Goal: Transaction & Acquisition: Purchase product/service

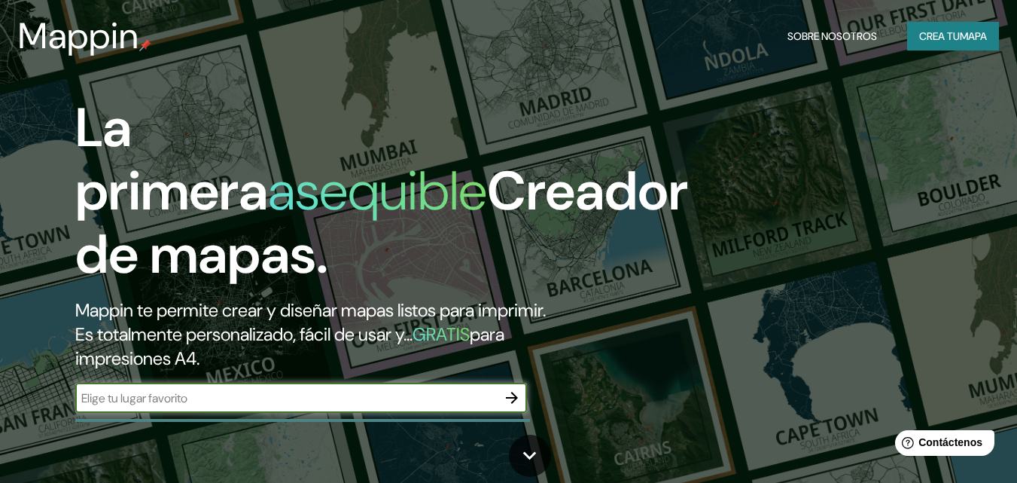
click at [346, 403] on input "text" at bounding box center [286, 397] width 422 height 17
type input "provincia de [GEOGRAPHIC_DATA]"
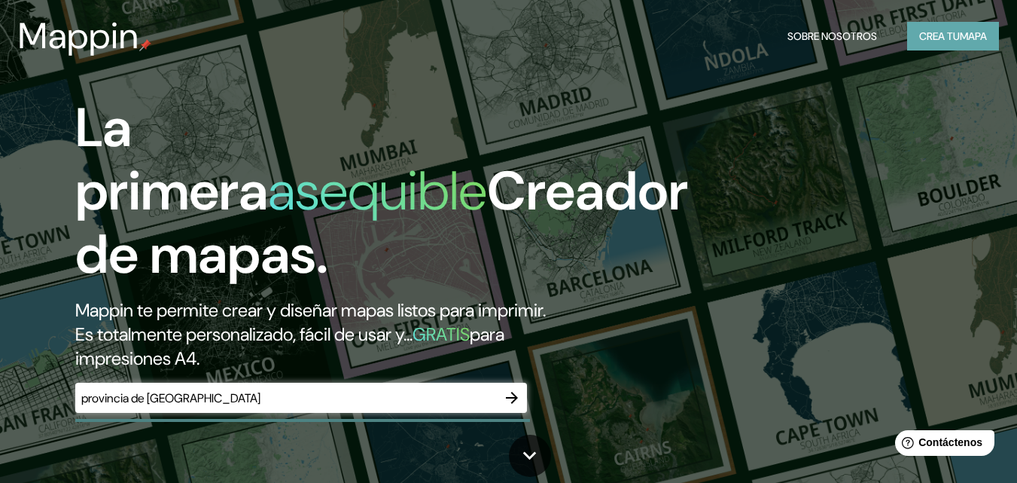
click at [955, 33] on font "Crea tu" at bounding box center [940, 36] width 41 height 14
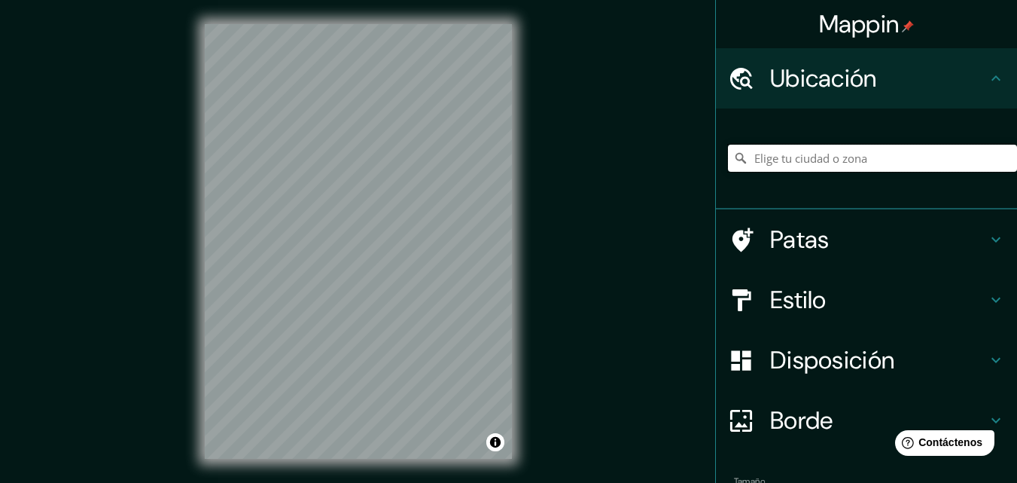
click at [811, 160] on input "Elige tu ciudad o zona" at bounding box center [872, 158] width 289 height 27
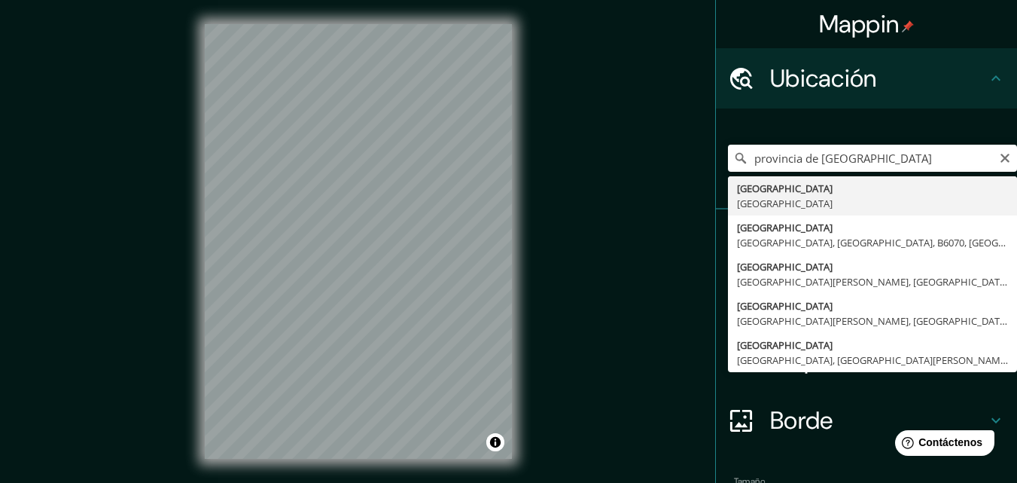
type input "[GEOGRAPHIC_DATA], [GEOGRAPHIC_DATA]"
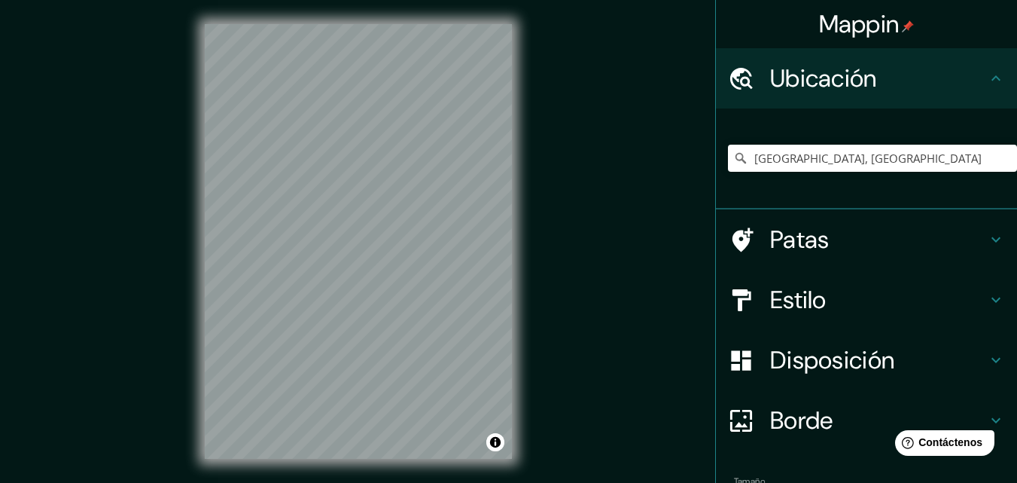
click at [605, 227] on div "Mappin Ubicación [GEOGRAPHIC_DATA], [GEOGRAPHIC_DATA] Patas Estilo Disposición …" at bounding box center [508, 253] width 1017 height 507
click at [147, 179] on div "Mappin Ubicación [GEOGRAPHIC_DATA], [GEOGRAPHIC_DATA] Patas Estilo Disposición …" at bounding box center [508, 253] width 1017 height 507
click at [816, 160] on input "[GEOGRAPHIC_DATA], [GEOGRAPHIC_DATA]" at bounding box center [872, 158] width 289 height 27
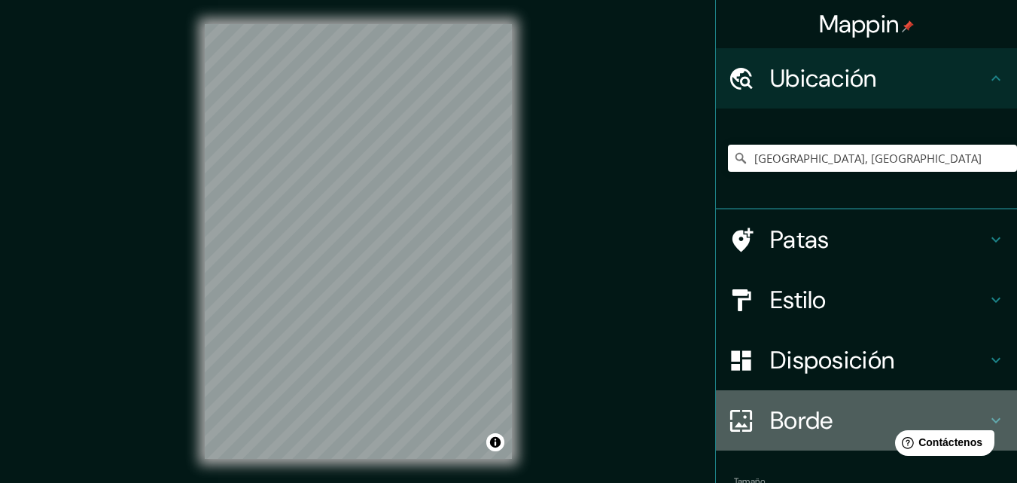
click at [786, 414] on font "Borde" at bounding box center [801, 420] width 63 height 32
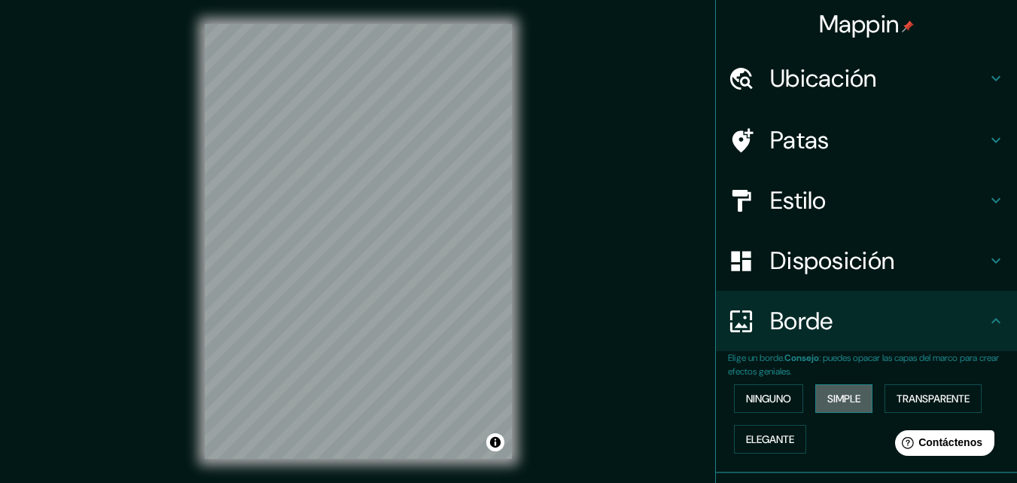
click at [844, 392] on font "Simple" at bounding box center [844, 399] width 33 height 14
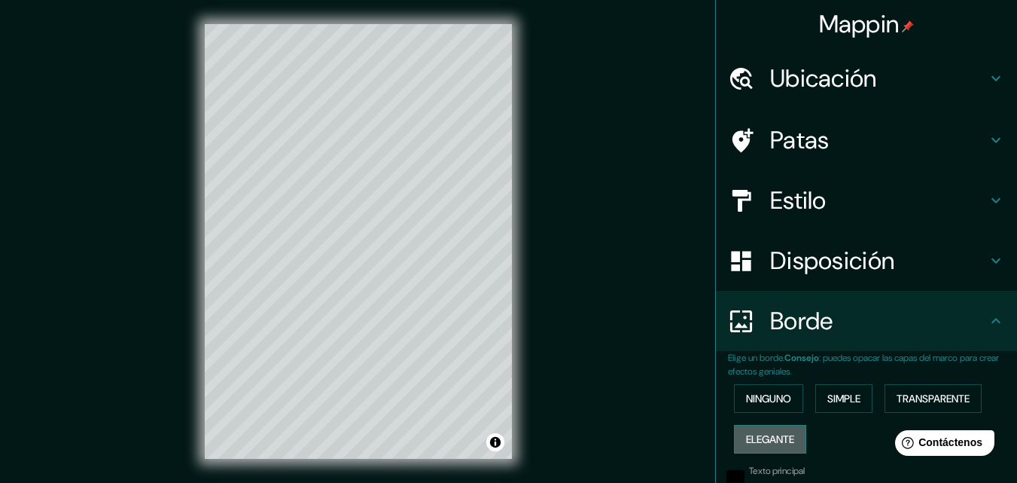
click at [788, 434] on button "Elegante" at bounding box center [770, 439] width 72 height 29
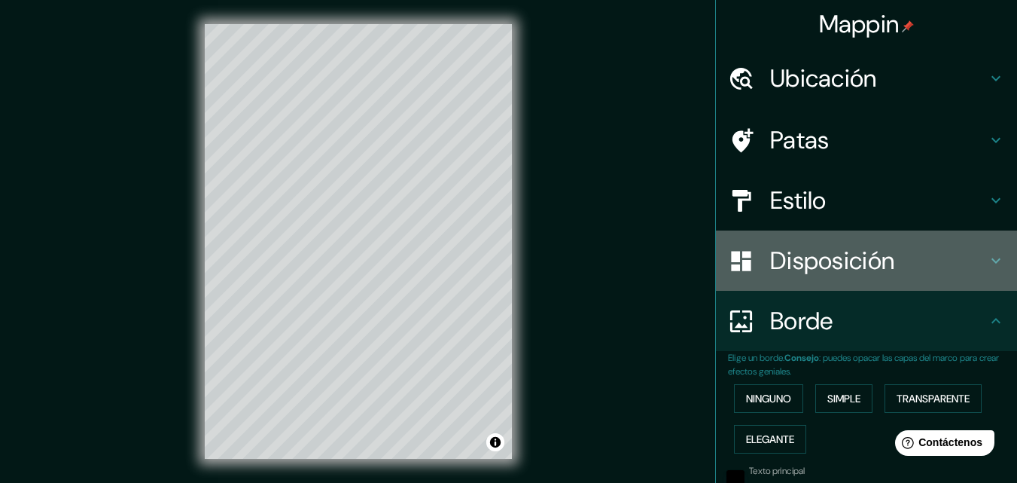
click at [798, 258] on font "Disposición" at bounding box center [832, 261] width 124 height 32
type input "163"
type input "33"
type input "16"
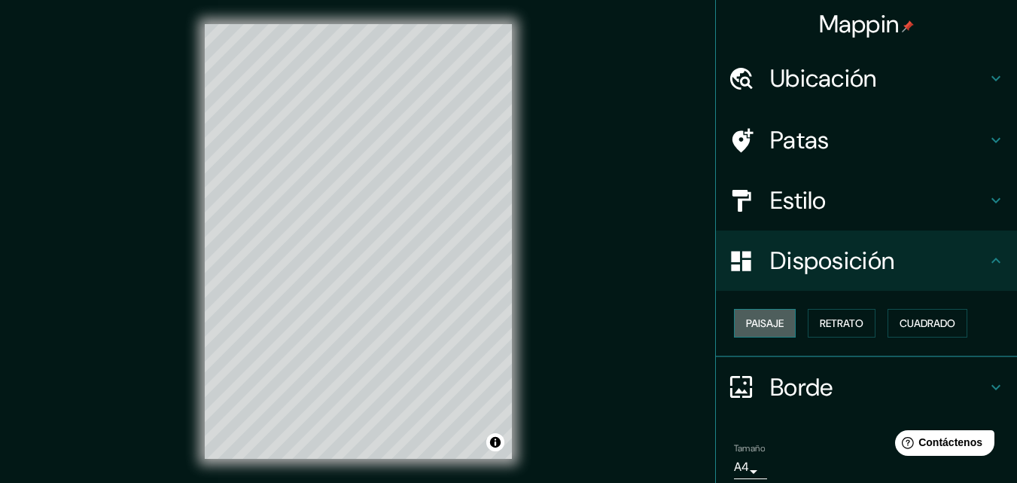
click at [766, 325] on font "Paisaje" at bounding box center [765, 323] width 38 height 14
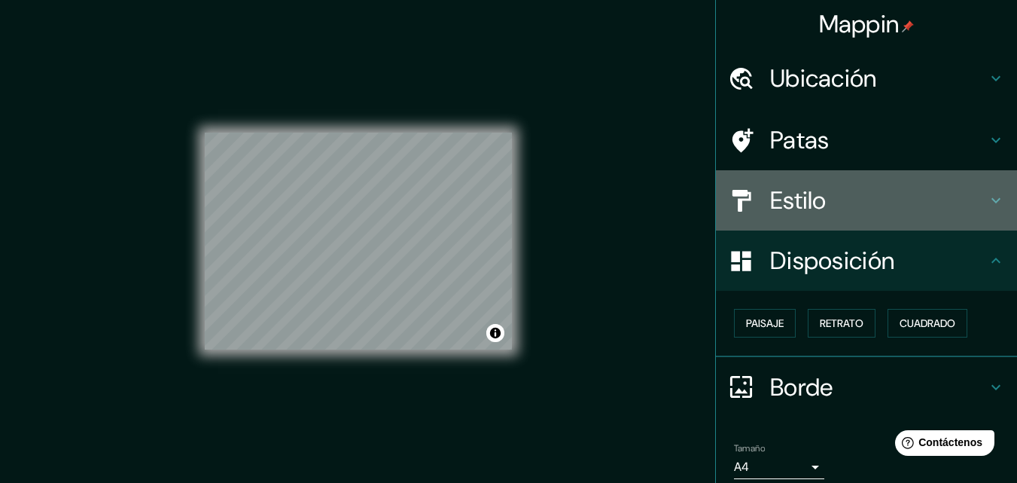
click at [776, 207] on font "Estilo" at bounding box center [798, 201] width 56 height 32
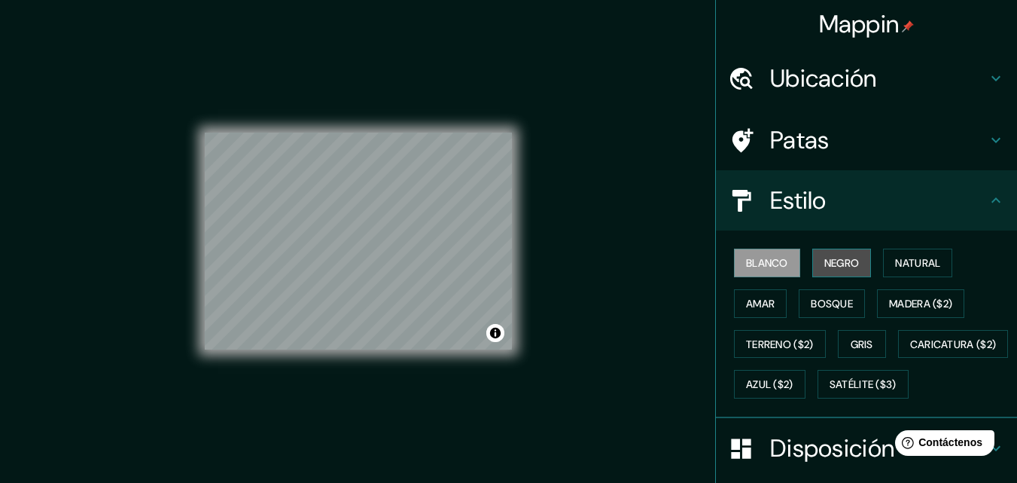
click at [825, 260] on font "Negro" at bounding box center [842, 263] width 35 height 14
click at [761, 264] on font "Blanco" at bounding box center [767, 263] width 42 height 14
click at [914, 264] on font "Natural" at bounding box center [917, 263] width 45 height 14
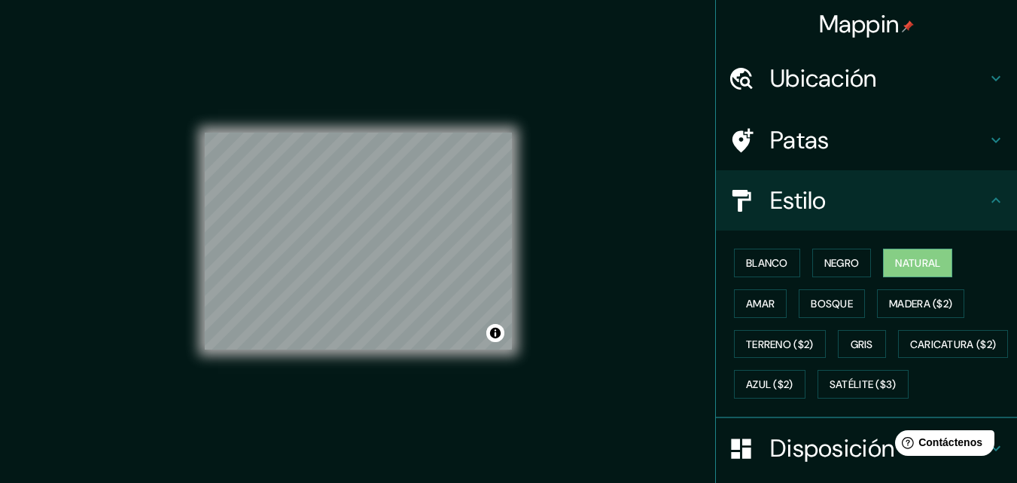
click at [792, 136] on font "Patas" at bounding box center [799, 140] width 59 height 32
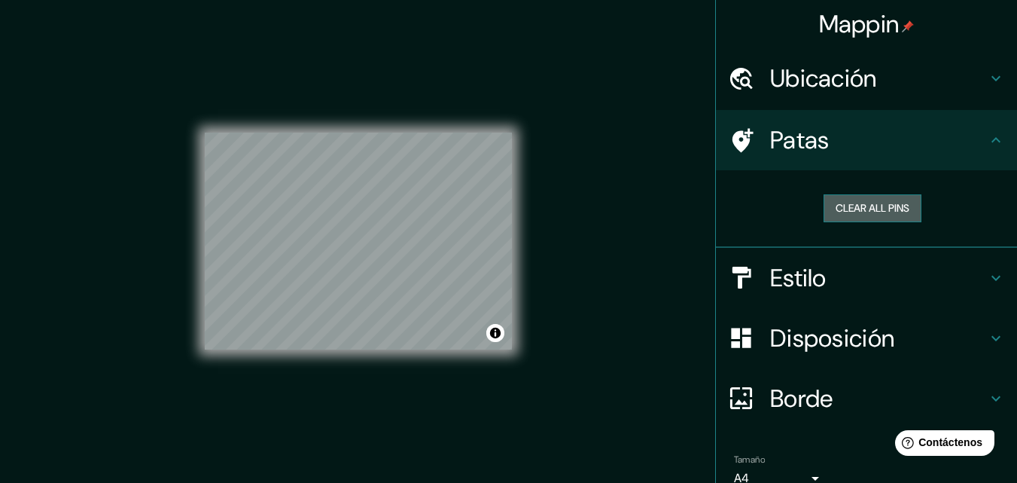
click at [863, 206] on button "Clear all pins" at bounding box center [873, 208] width 98 height 28
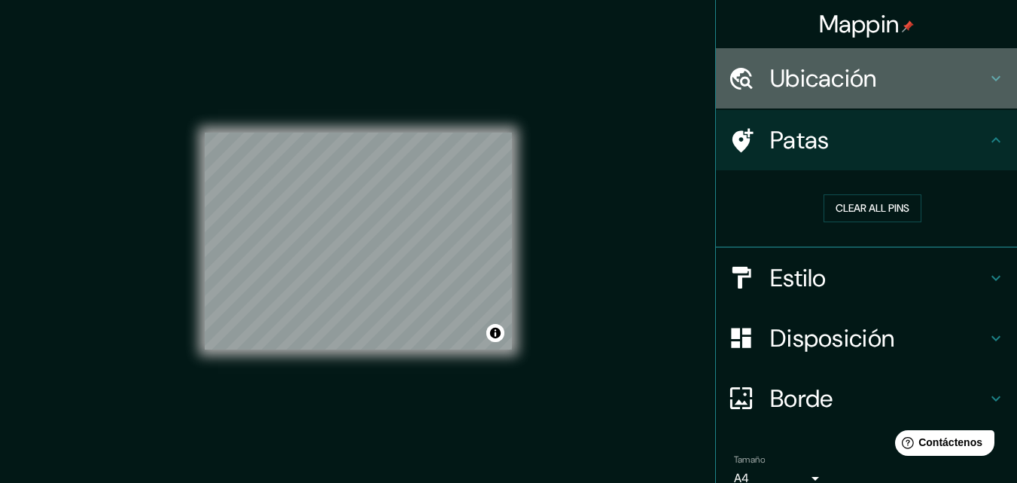
click at [987, 75] on icon at bounding box center [996, 78] width 18 height 18
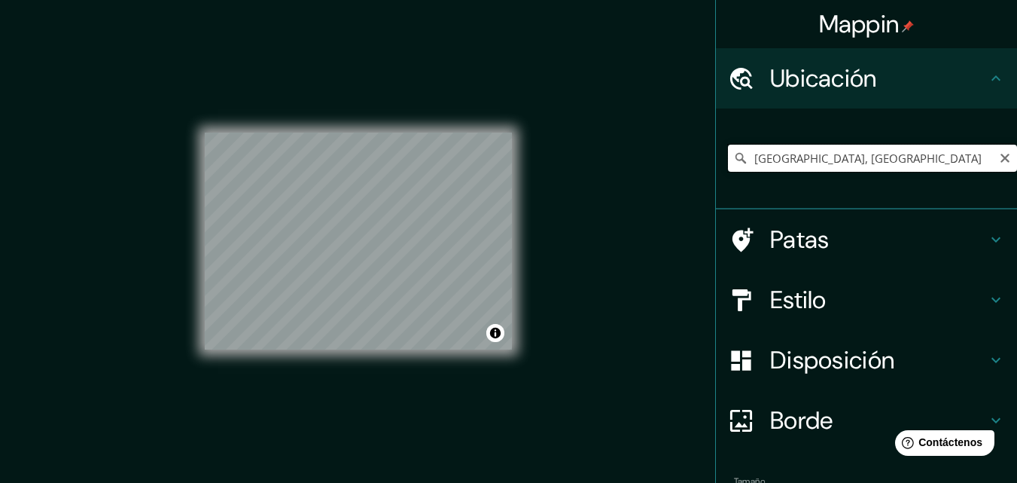
click at [955, 161] on input "[GEOGRAPHIC_DATA], [GEOGRAPHIC_DATA]" at bounding box center [872, 158] width 289 height 27
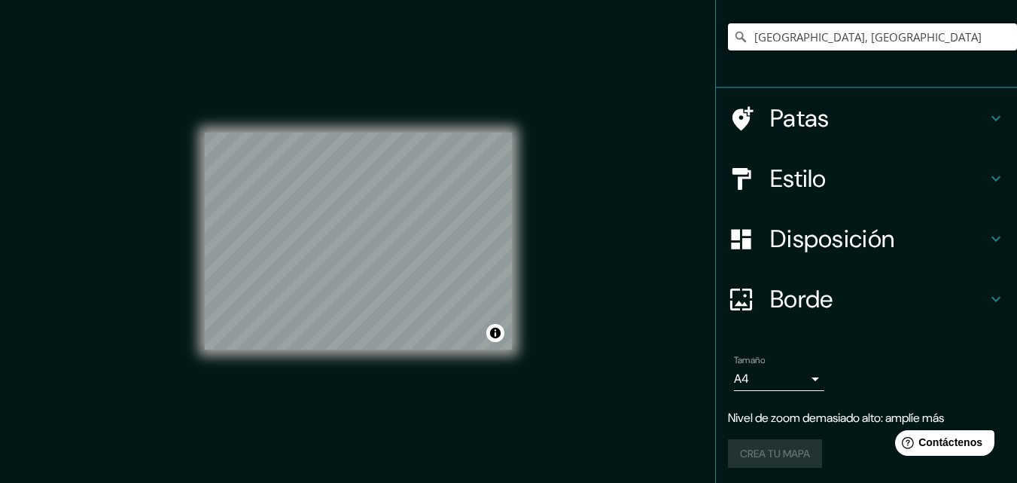
scroll to position [124, 0]
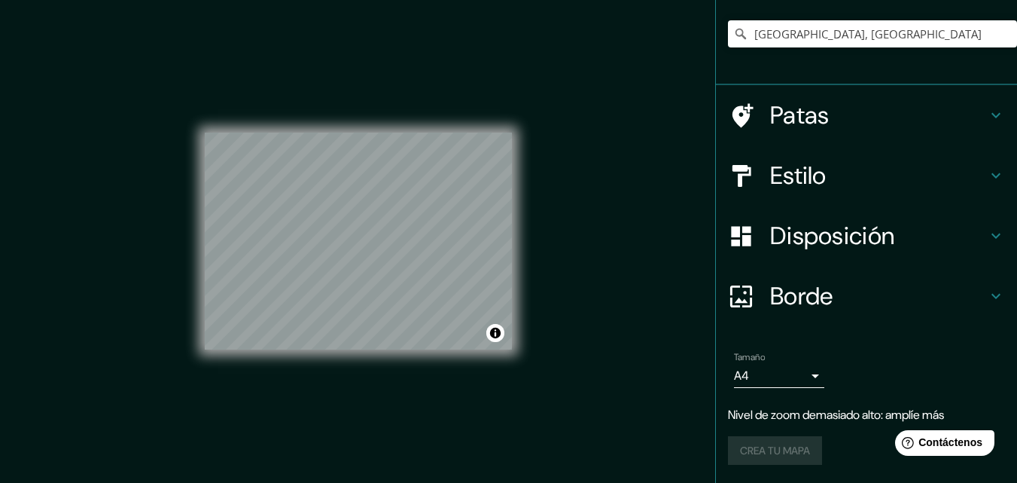
click at [876, 416] on font "Nivel de zoom demasiado alto: amplíe más" at bounding box center [836, 415] width 216 height 16
click at [540, 361] on div "Mappin Ubicación [GEOGRAPHIC_DATA], [GEOGRAPHIC_DATA] Patas Estilo Disposición …" at bounding box center [508, 253] width 1017 height 507
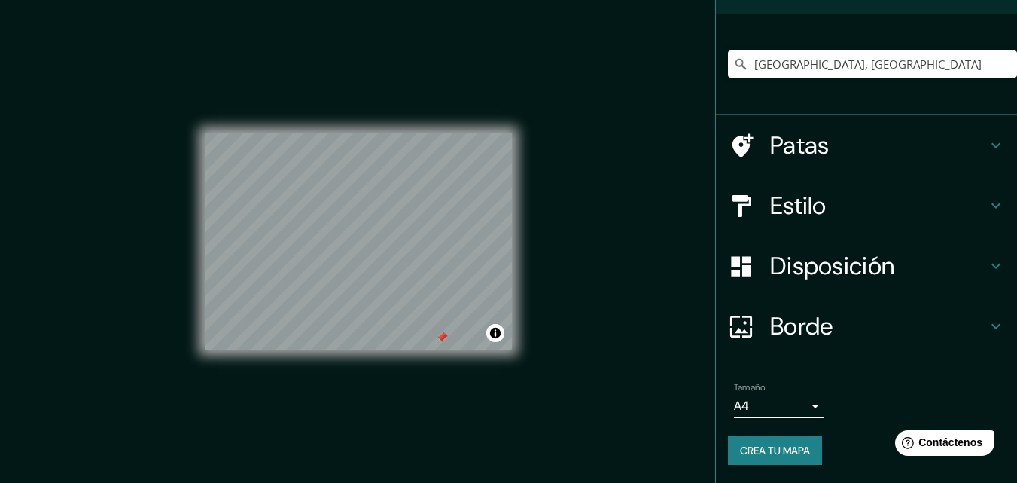
scroll to position [94, 0]
click at [734, 60] on icon at bounding box center [741, 63] width 15 height 15
click at [736, 66] on icon at bounding box center [741, 64] width 11 height 11
click at [999, 64] on icon "Claro" at bounding box center [1005, 64] width 12 height 12
click at [758, 69] on input "Elige tu ciudad o zona" at bounding box center [872, 63] width 289 height 27
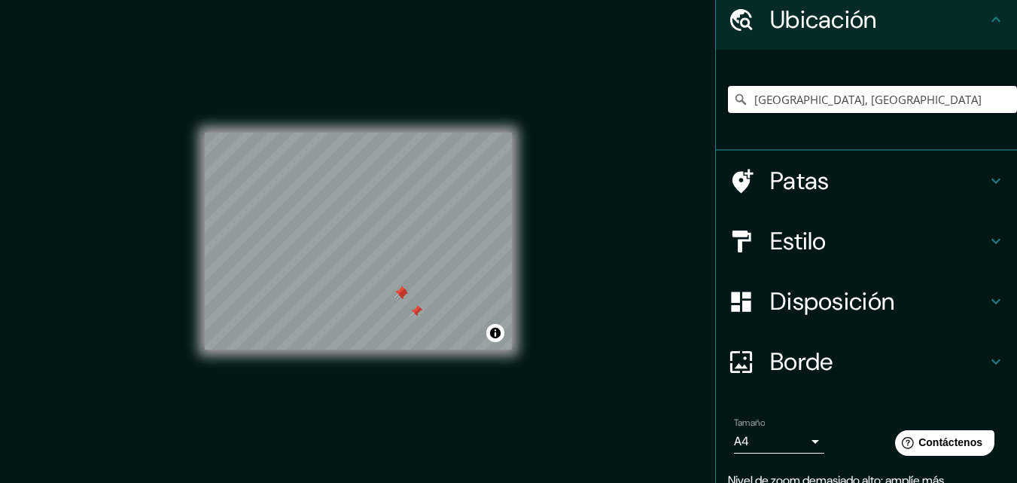
scroll to position [42, 0]
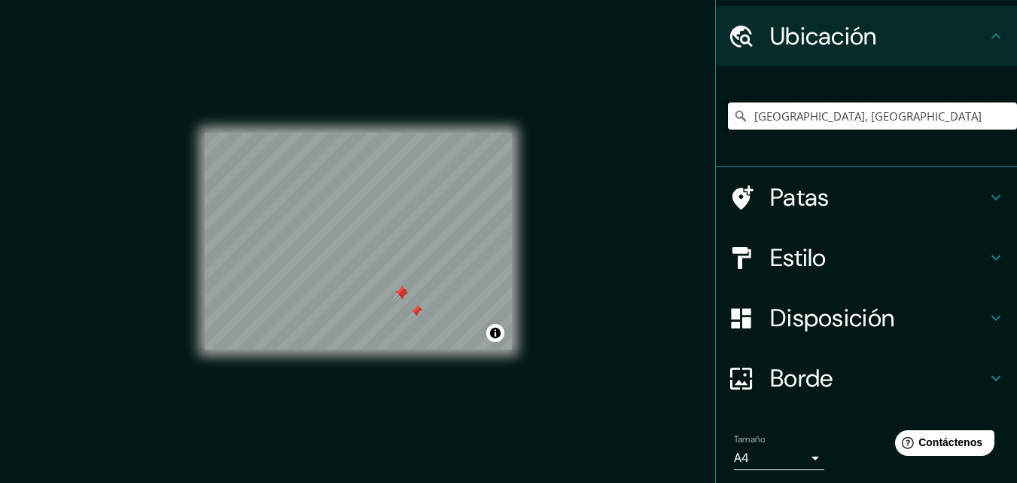
type input "[GEOGRAPHIC_DATA], [GEOGRAPHIC_DATA]"
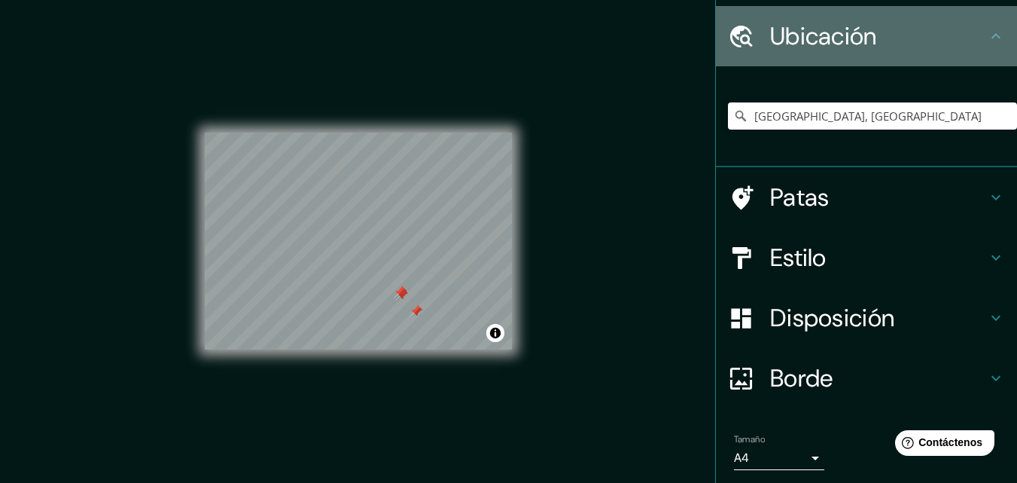
click at [987, 32] on icon at bounding box center [996, 36] width 18 height 18
click at [987, 38] on icon at bounding box center [996, 36] width 18 height 18
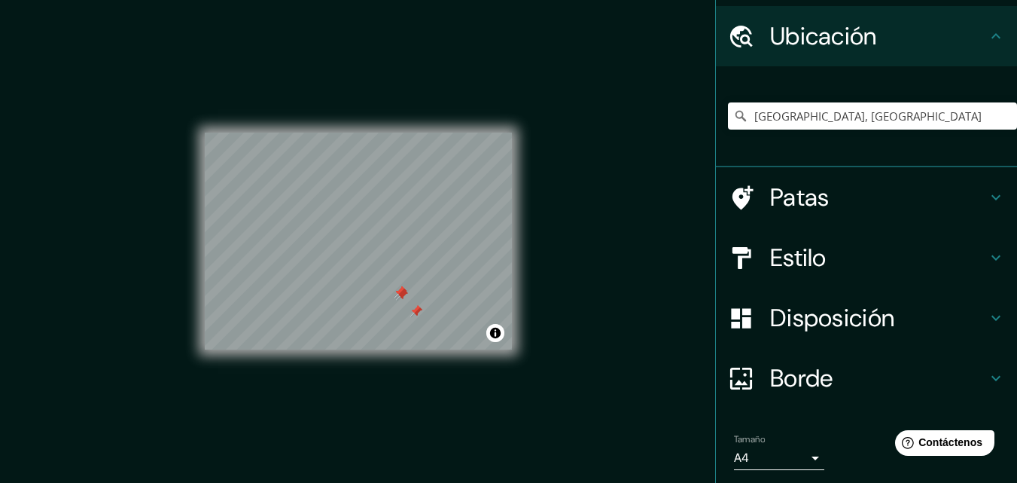
click at [992, 200] on icon at bounding box center [996, 197] width 9 height 5
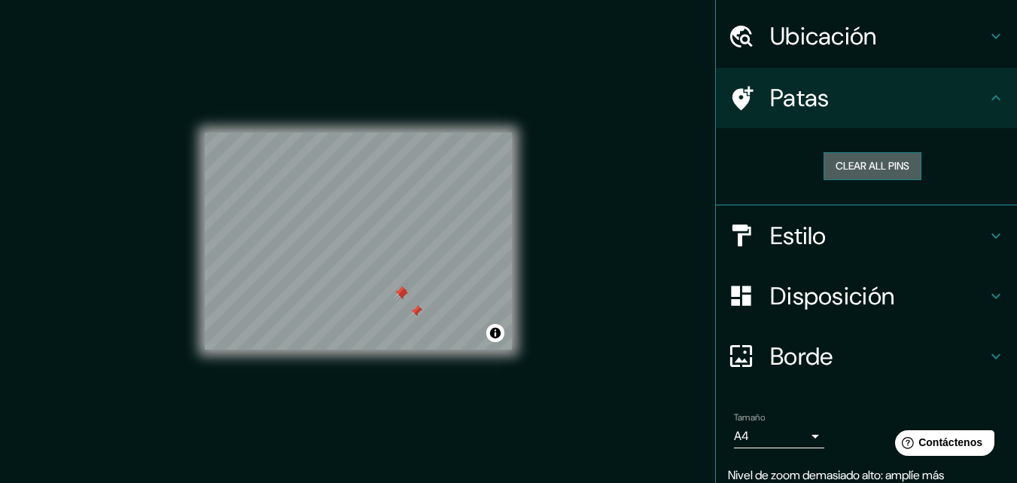
click at [877, 167] on button "Clear all pins" at bounding box center [873, 166] width 98 height 28
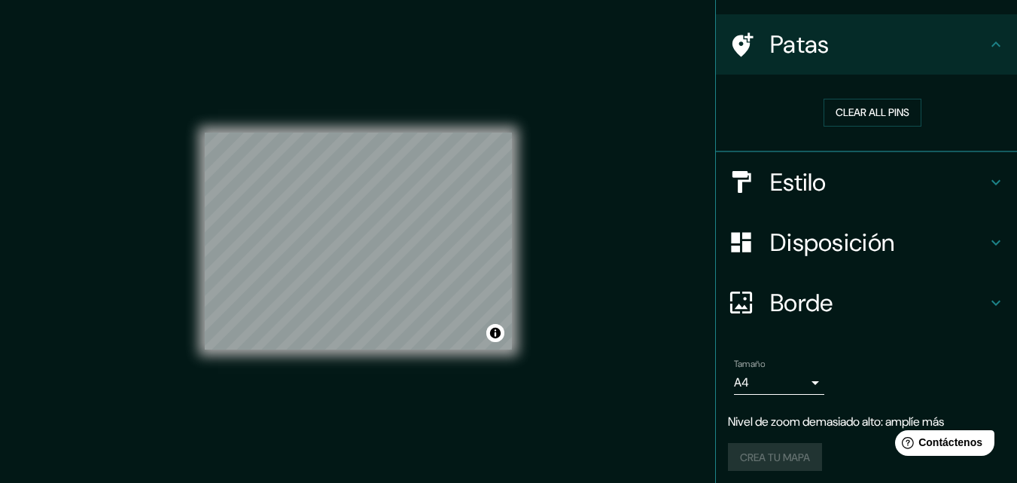
scroll to position [102, 0]
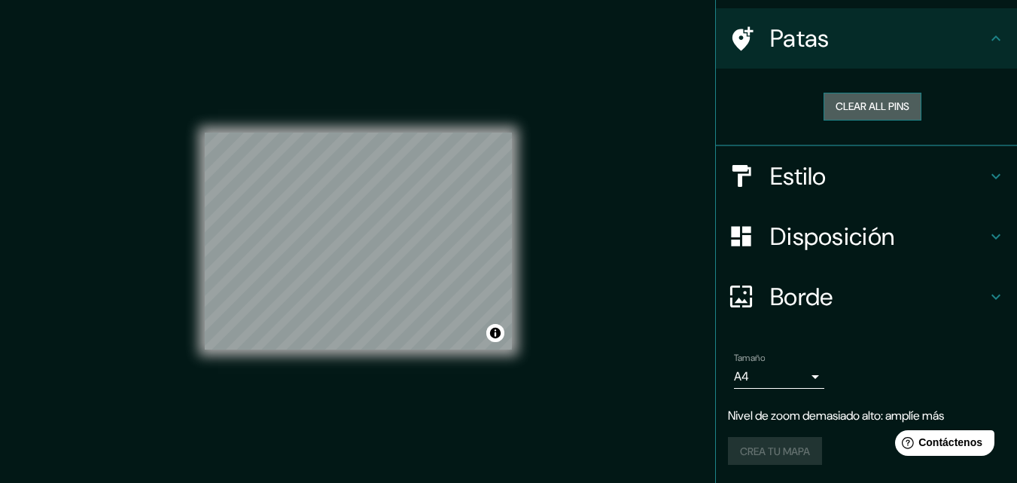
click at [856, 108] on button "Clear all pins" at bounding box center [873, 107] width 98 height 28
click at [777, 170] on font "Estilo" at bounding box center [798, 176] width 56 height 32
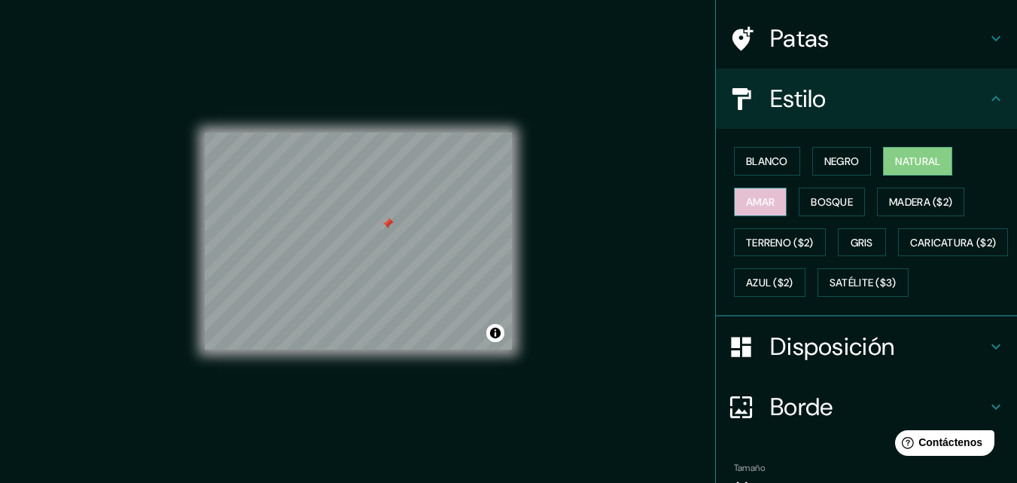
click at [758, 206] on font "Amar" at bounding box center [760, 202] width 29 height 14
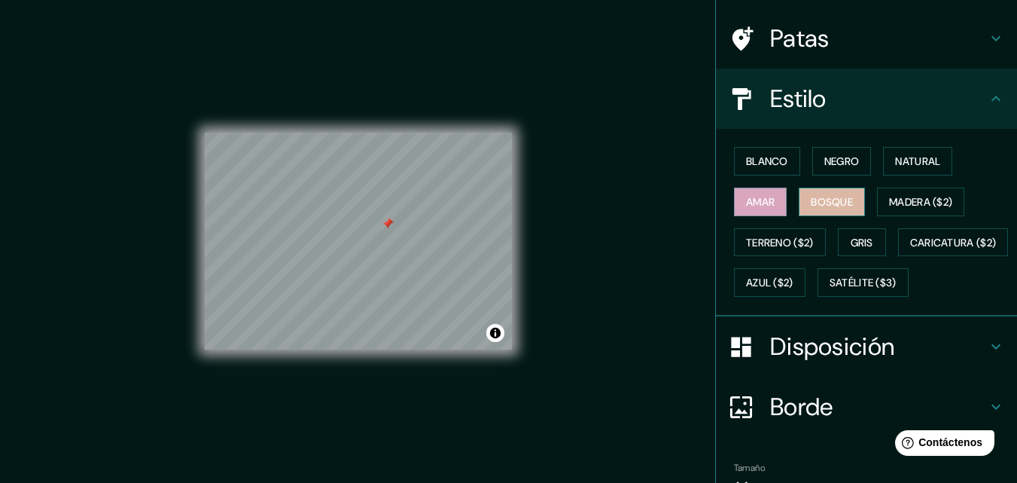
click at [811, 202] on font "Bosque" at bounding box center [832, 202] width 42 height 14
click at [866, 198] on div "Blanco Negro Natural Amar Bosque Madera ($2) Terreno ($2) Gris Caricatura ($2) …" at bounding box center [872, 222] width 289 height 162
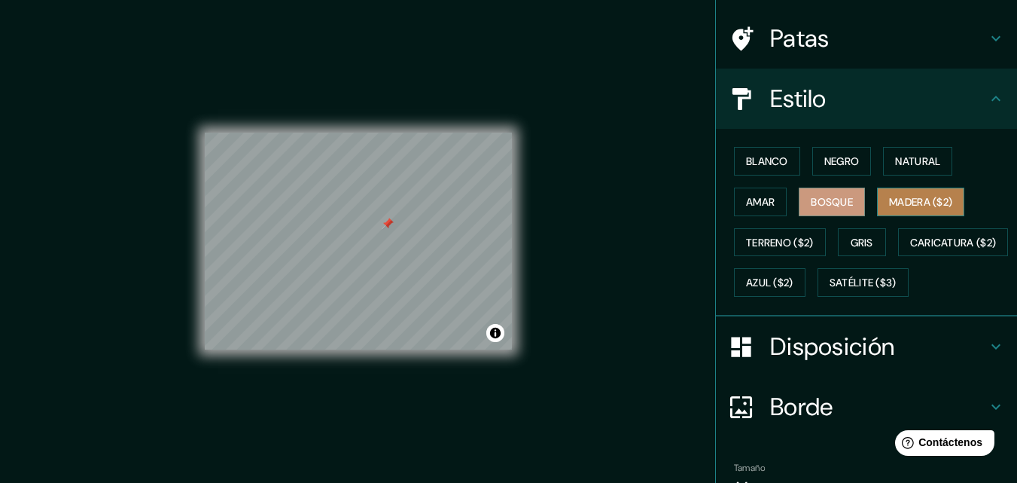
click at [891, 202] on font "Madera ($2)" at bounding box center [920, 202] width 63 height 14
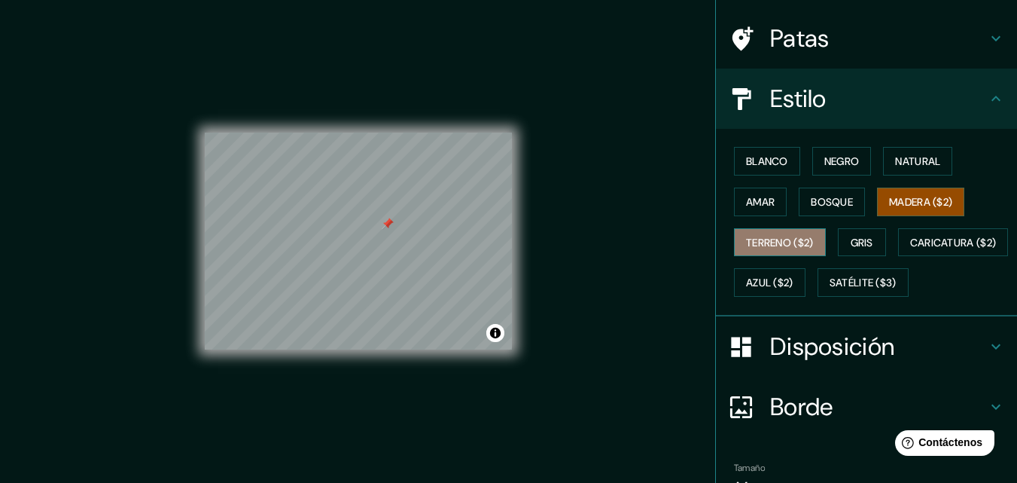
click at [802, 231] on button "Terreno ($2)" at bounding box center [780, 242] width 92 height 29
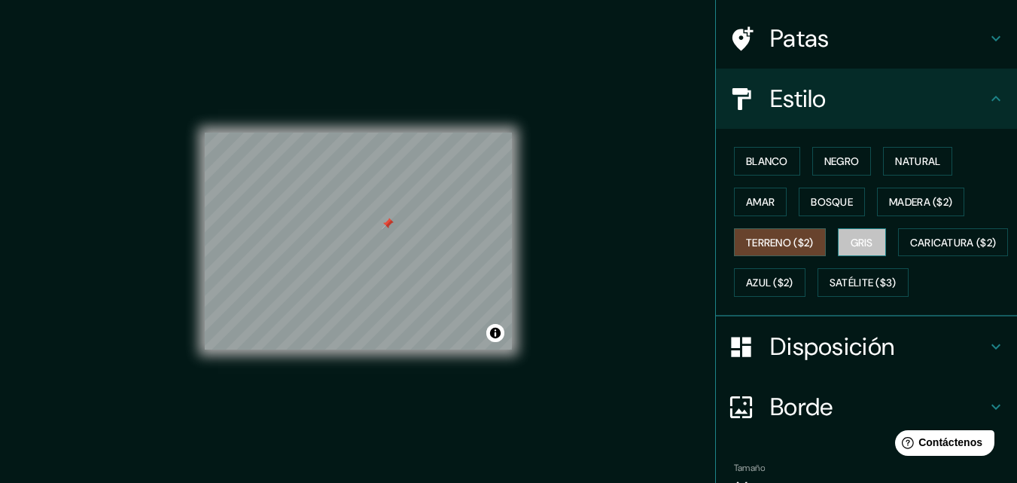
click at [841, 241] on button "Gris" at bounding box center [862, 242] width 48 height 29
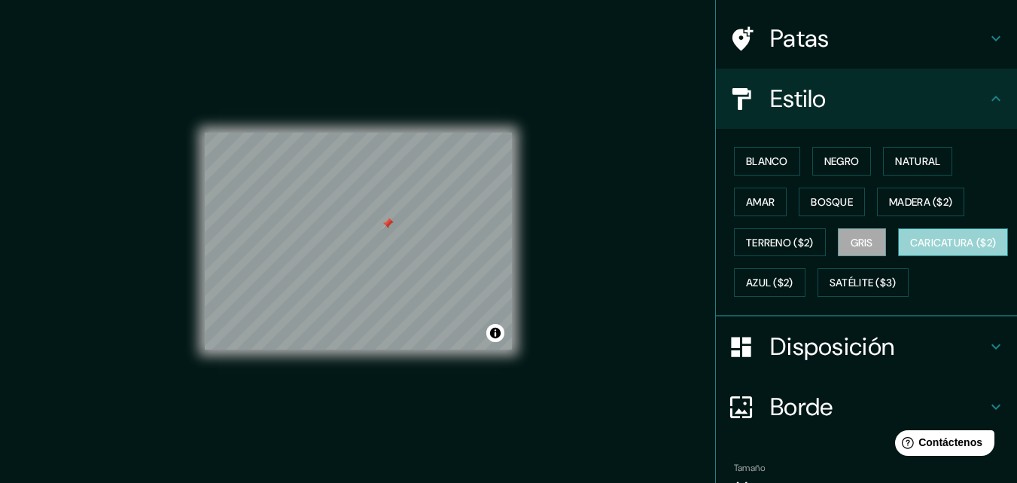
click at [911, 249] on font "Caricatura ($2)" at bounding box center [954, 243] width 87 height 14
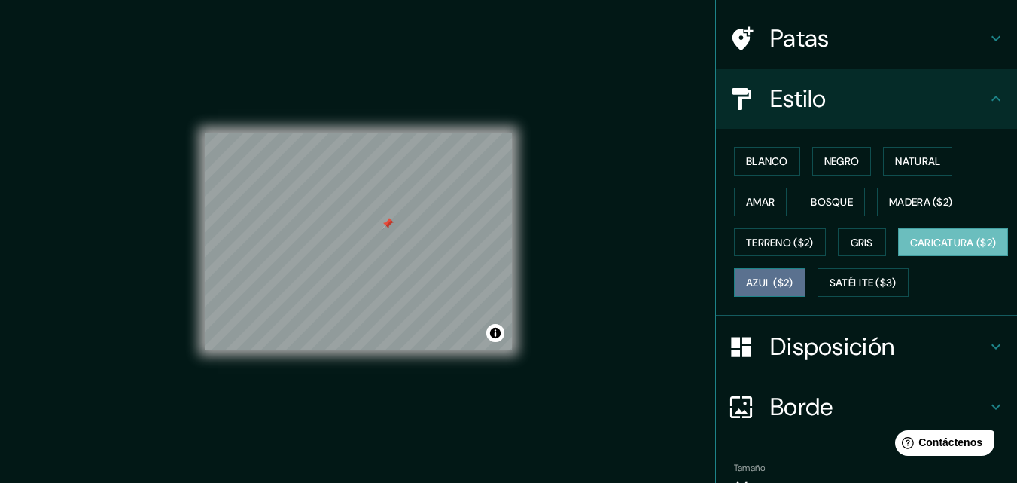
click at [794, 282] on font "Azul ($2)" at bounding box center [769, 283] width 47 height 14
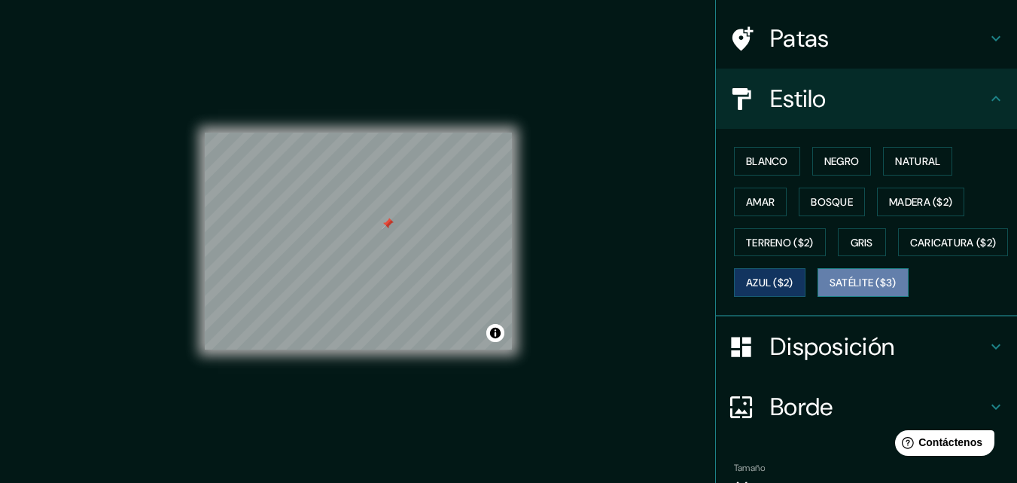
click at [830, 290] on font "Satélite ($3)" at bounding box center [863, 283] width 67 height 14
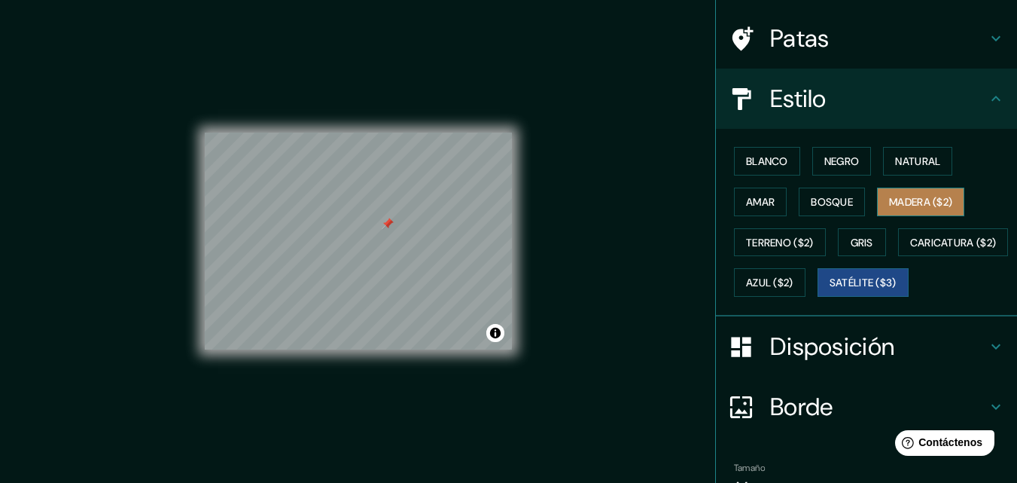
click at [901, 203] on font "Madera ($2)" at bounding box center [920, 202] width 63 height 14
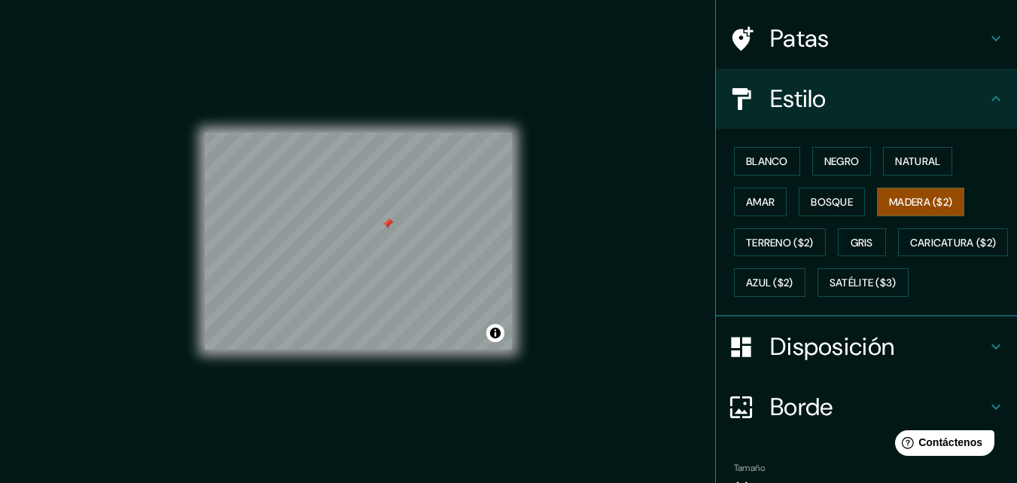
click at [873, 362] on font "Disposición" at bounding box center [832, 347] width 124 height 32
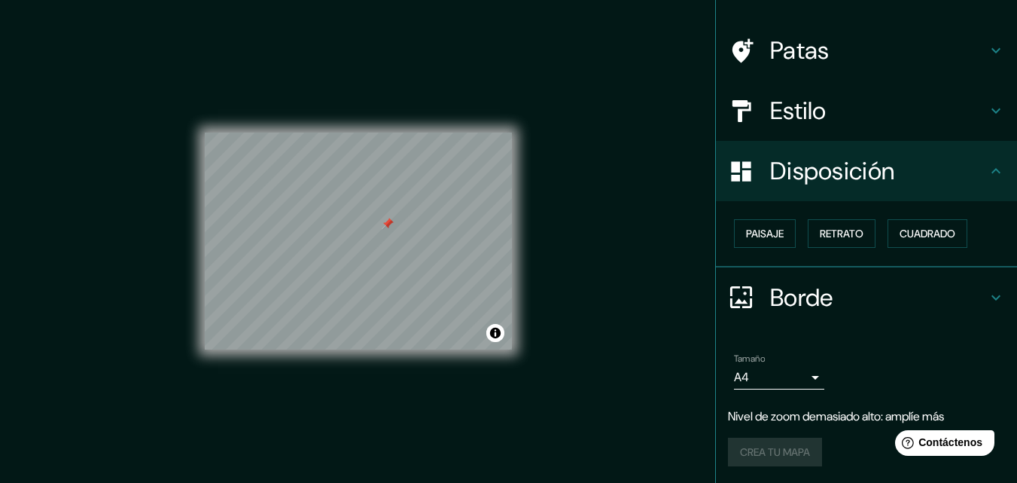
scroll to position [90, 0]
click at [831, 228] on font "Retrato" at bounding box center [842, 233] width 44 height 14
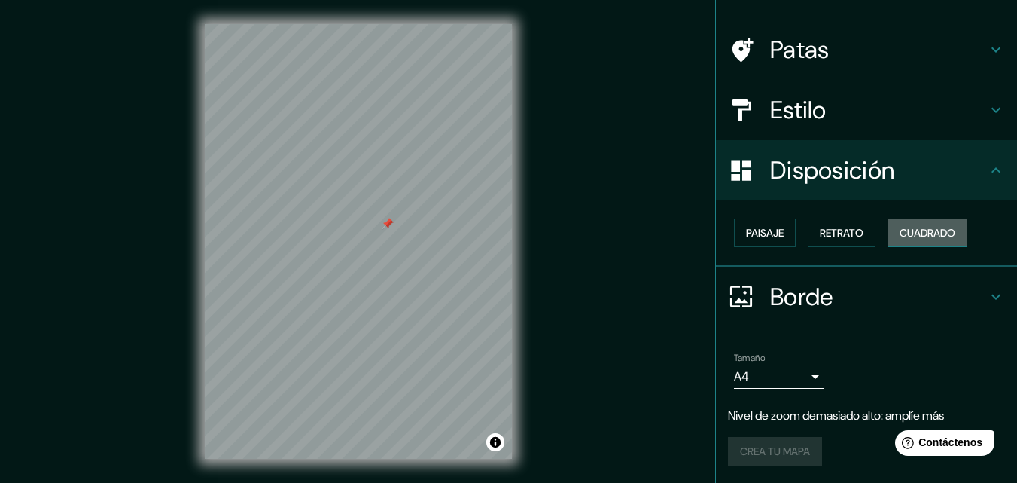
click at [900, 233] on font "Cuadrado" at bounding box center [928, 233] width 56 height 14
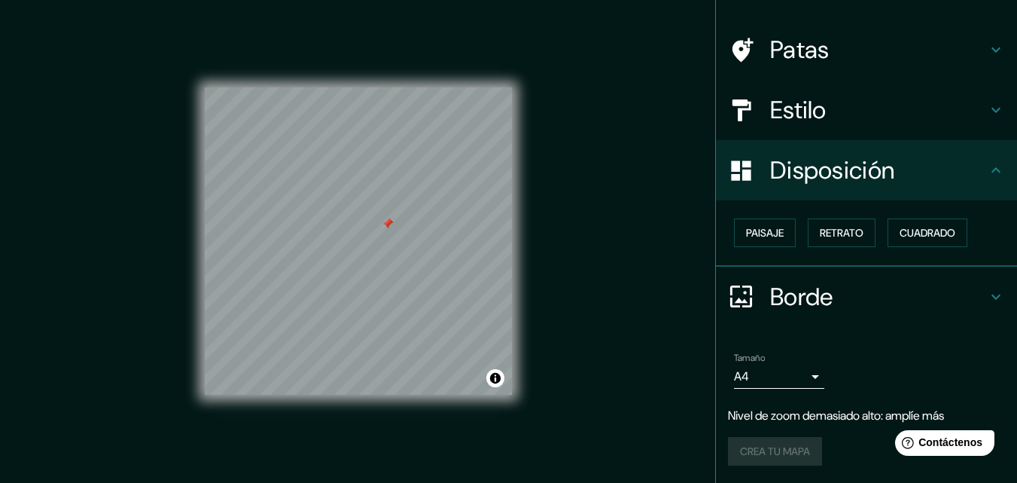
click at [770, 295] on font "Borde" at bounding box center [801, 297] width 63 height 32
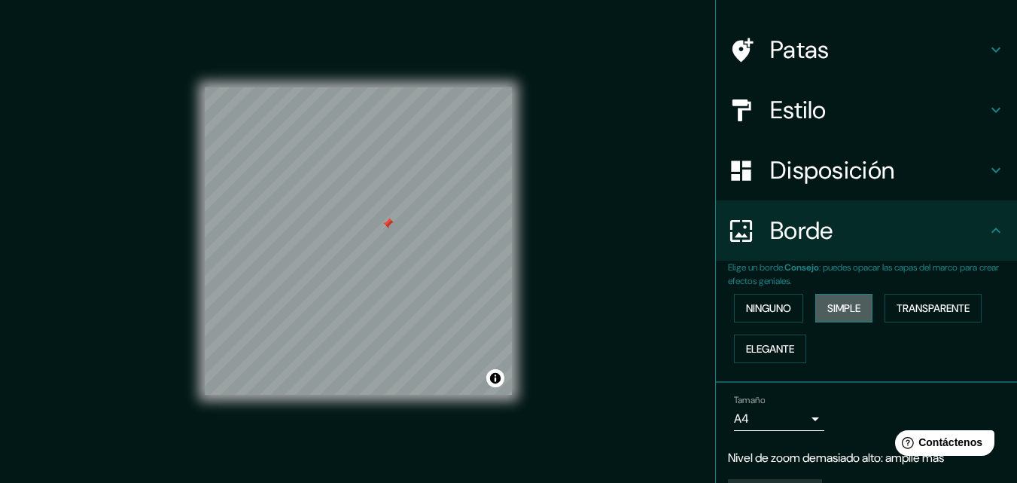
click at [828, 308] on font "Simple" at bounding box center [844, 308] width 33 height 14
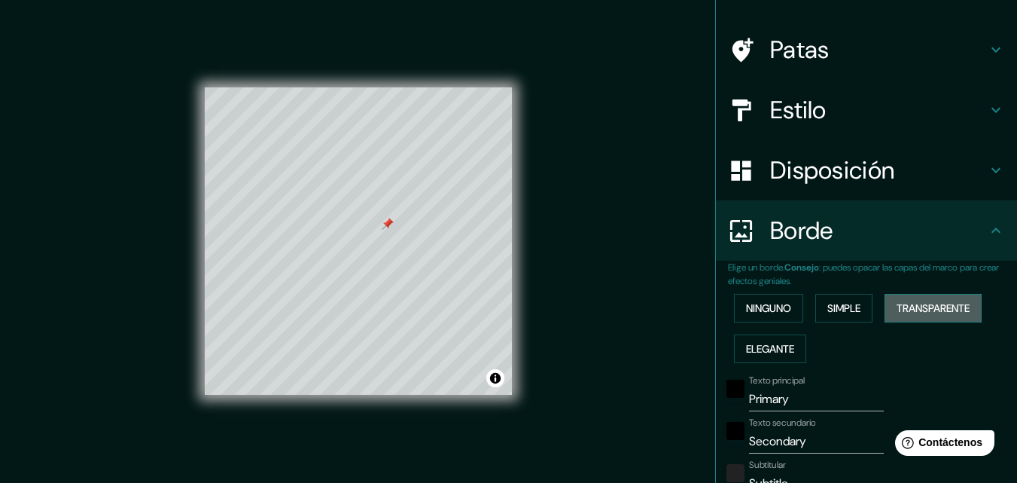
click at [905, 309] on font "Transparente" at bounding box center [933, 308] width 73 height 14
click at [764, 351] on font "Elegante" at bounding box center [770, 349] width 48 height 14
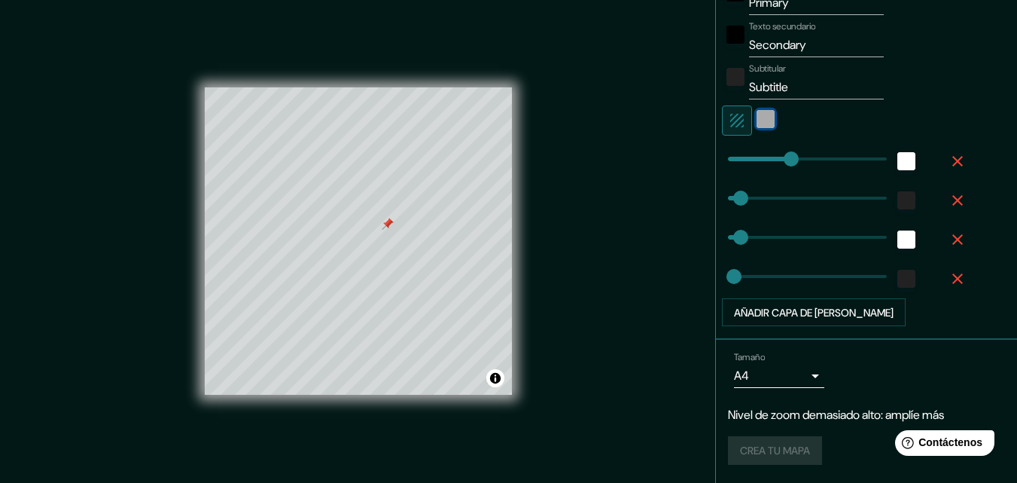
click at [758, 123] on div "blanco" at bounding box center [766, 119] width 18 height 18
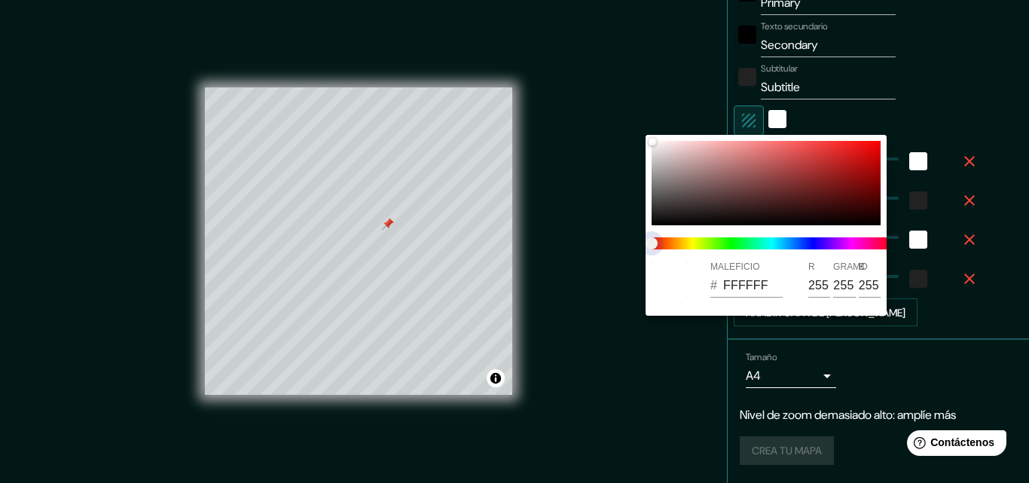
click at [657, 242] on span "control deslizante de color" at bounding box center [651, 243] width 12 height 12
type input "163"
type input "33"
type input "16"
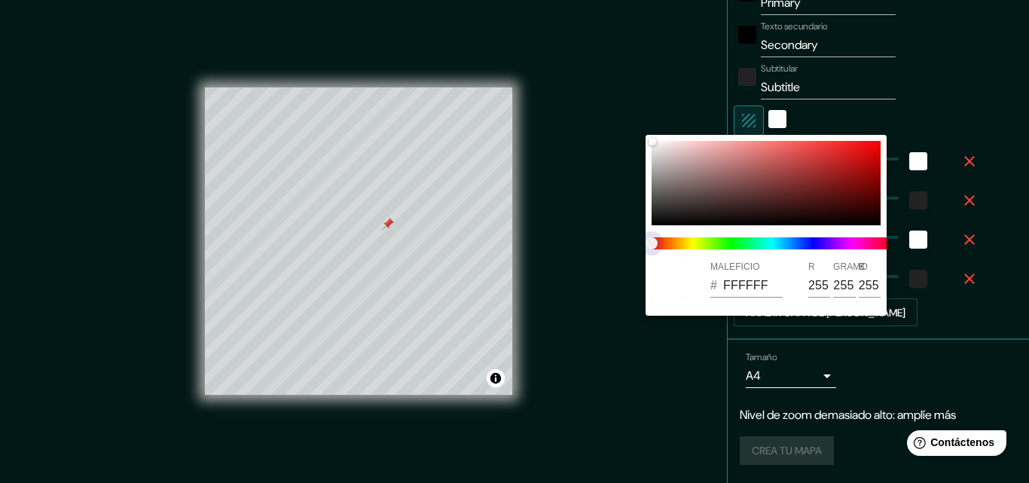
click at [657, 242] on span "control deslizante de color" at bounding box center [651, 243] width 12 height 12
type input "163"
type input "33"
type input "16"
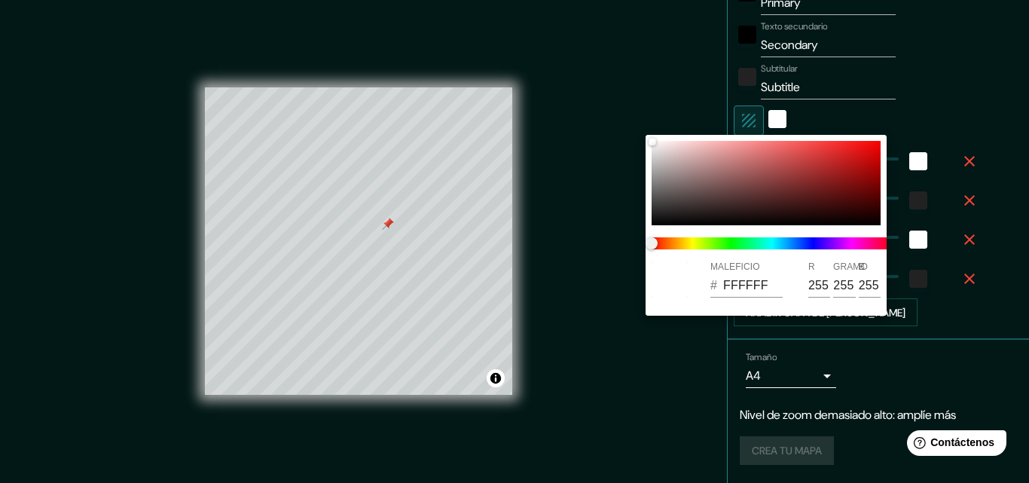
click at [882, 113] on div at bounding box center [514, 241] width 1029 height 483
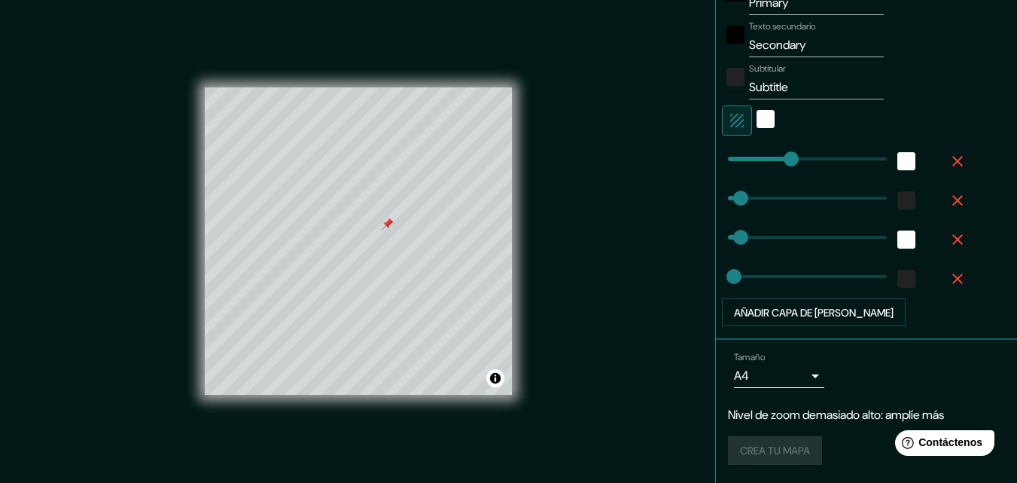
click at [779, 453] on div "Crea tu mapa" at bounding box center [866, 450] width 277 height 29
click at [293, 308] on div at bounding box center [295, 306] width 12 height 12
click at [298, 303] on div at bounding box center [300, 302] width 12 height 12
click at [298, 287] on div at bounding box center [297, 285] width 12 height 12
drag, startPoint x: 644, startPoint y: 394, endPoint x: 633, endPoint y: 220, distance: 174.3
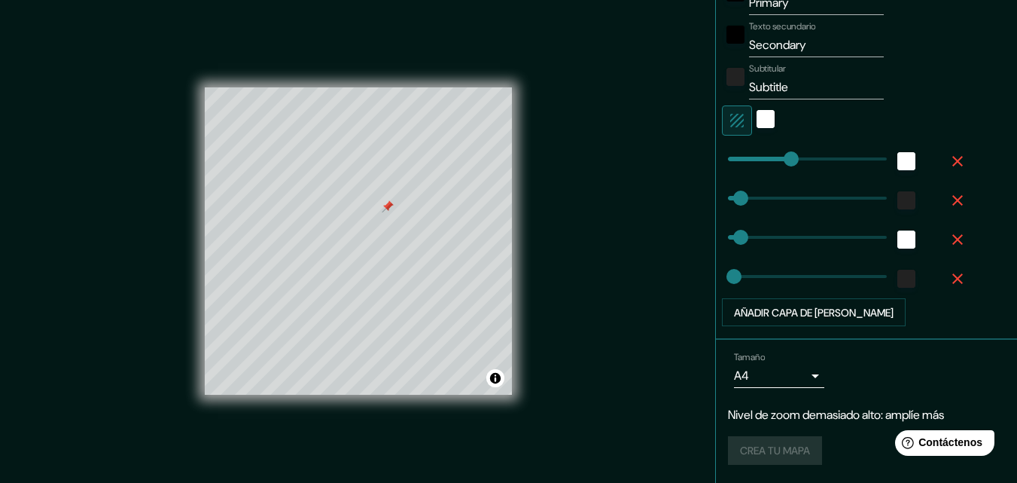
click at [633, 220] on div "Mappin Ubicación [GEOGRAPHIC_DATA], [GEOGRAPHIC_DATA] [GEOGRAPHIC_DATA] [GEOGRA…" at bounding box center [508, 253] width 1017 height 507
type input "163"
type input "33"
type input "16"
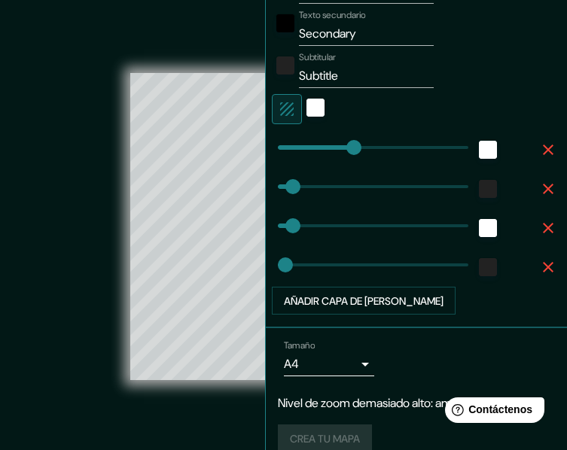
scroll to position [38, 0]
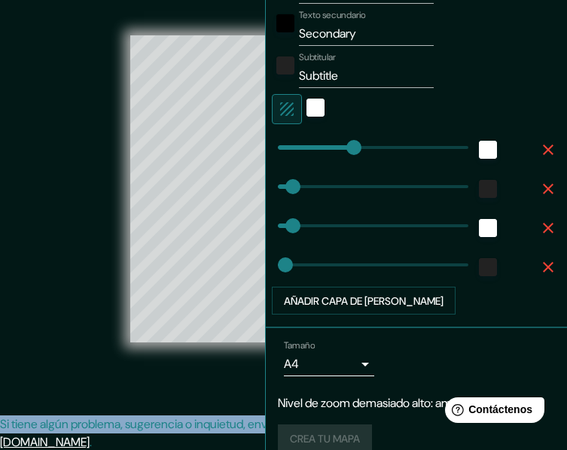
click at [221, 380] on div "© Mapbox © OpenStreetMap Improve this map" at bounding box center [284, 188] width 511 height 405
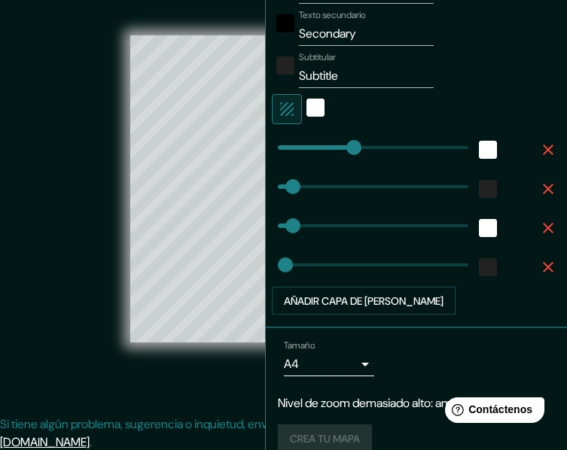
type input "163"
type input "33"
type input "16"
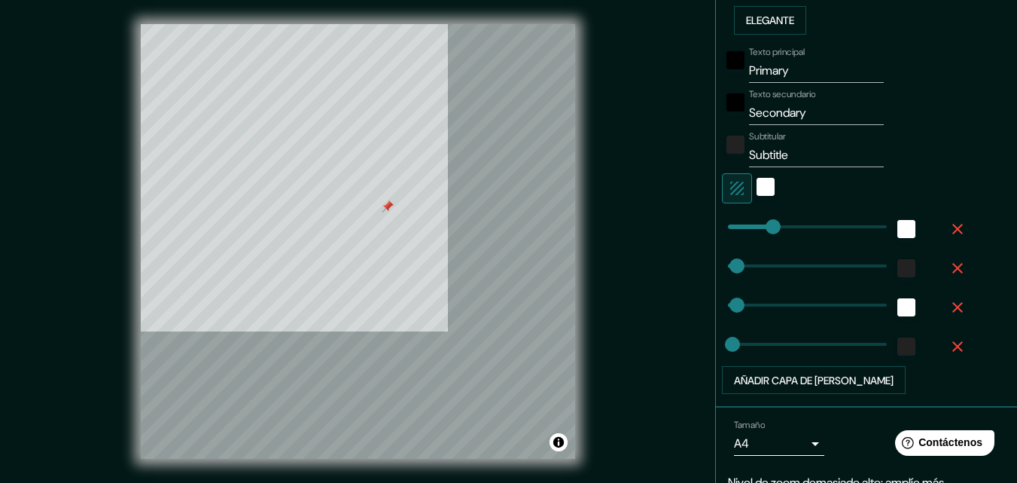
scroll to position [420, 0]
type input "33"
click at [779, 381] on font "Añadir capa de [PERSON_NAME]" at bounding box center [814, 379] width 160 height 14
type input "163"
type input "33"
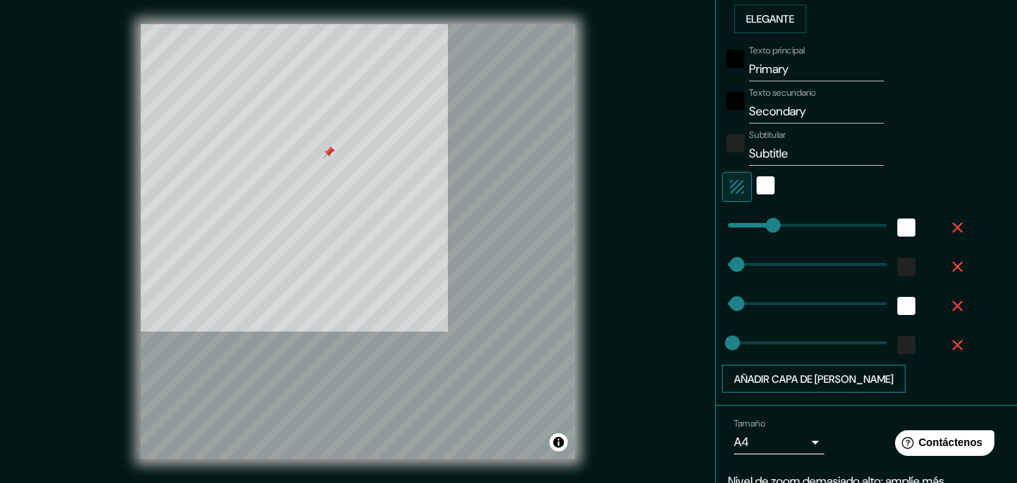
type input "33"
type input "16"
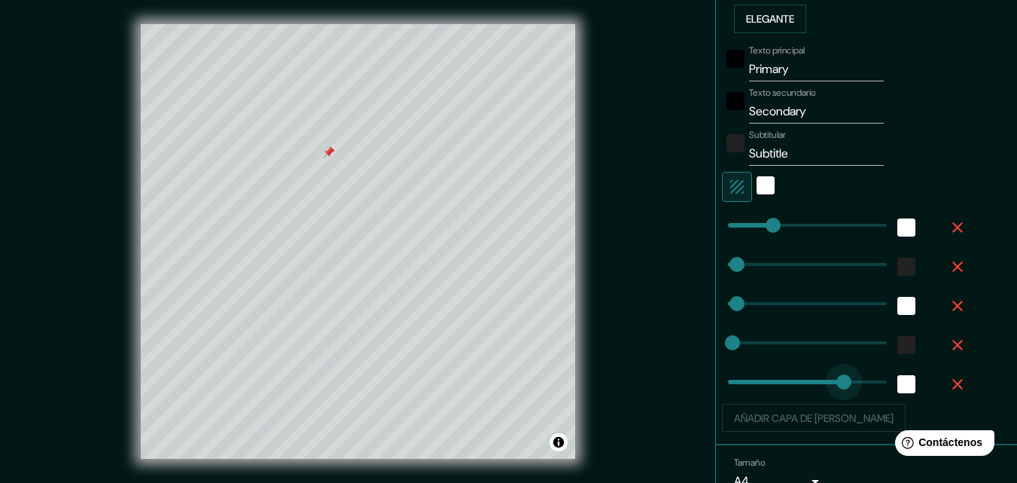
type input "444"
drag, startPoint x: 779, startPoint y: 381, endPoint x: 839, endPoint y: 383, distance: 59.5
type input "163"
type input "33"
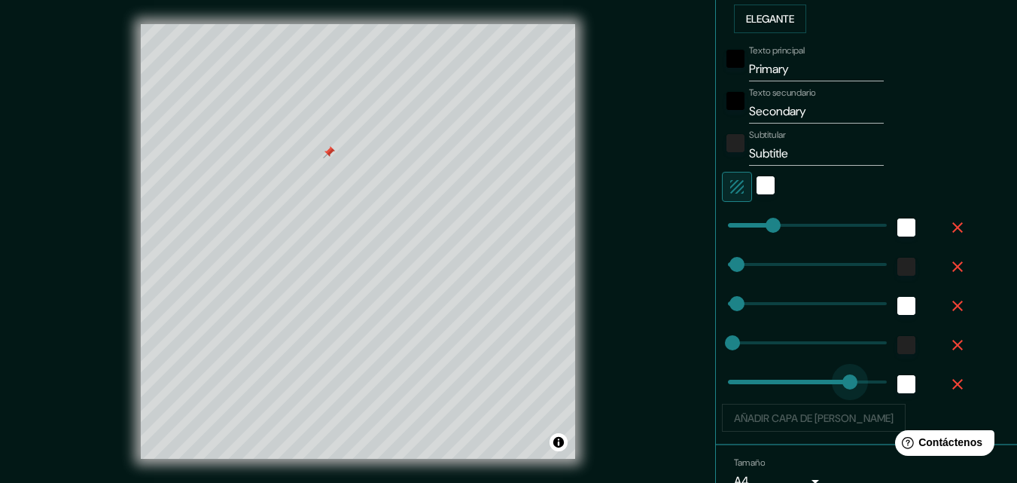
type input "16"
type input "151"
drag, startPoint x: 839, startPoint y: 383, endPoint x: 758, endPoint y: 389, distance: 80.8
type input "163"
type input "33"
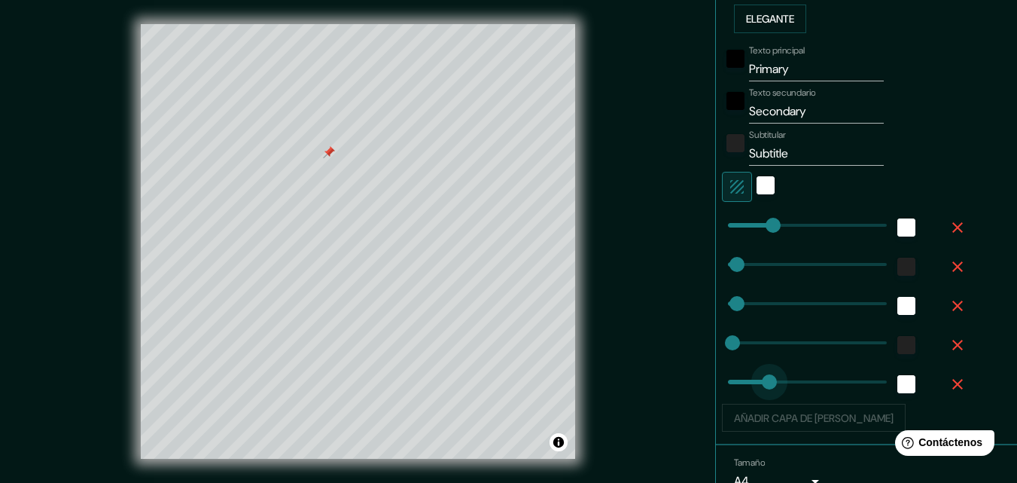
type input "33"
type input "90"
drag, startPoint x: 725, startPoint y: 343, endPoint x: 743, endPoint y: 343, distance: 17.3
type input "163"
type input "33"
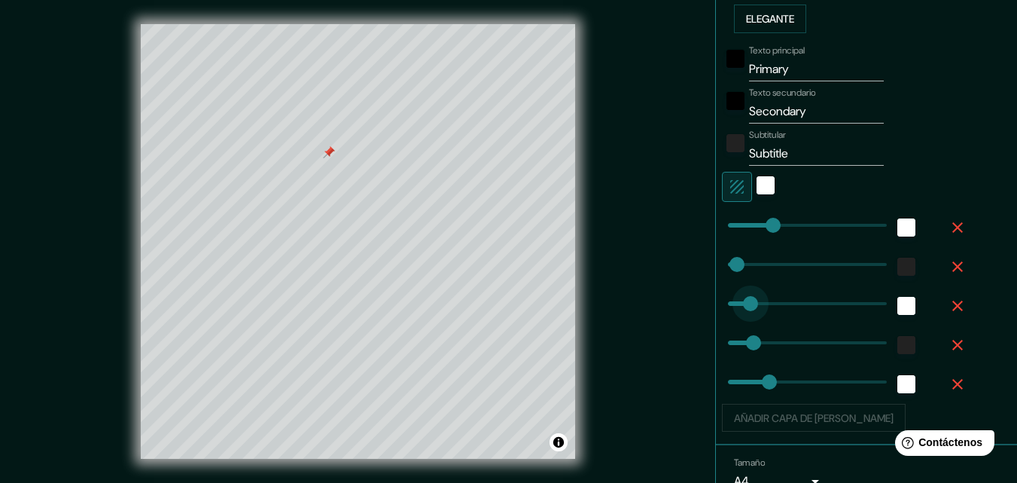
type input "96"
drag, startPoint x: 727, startPoint y: 307, endPoint x: 743, endPoint y: 307, distance: 16.6
type input "163"
type input "33"
type input "163"
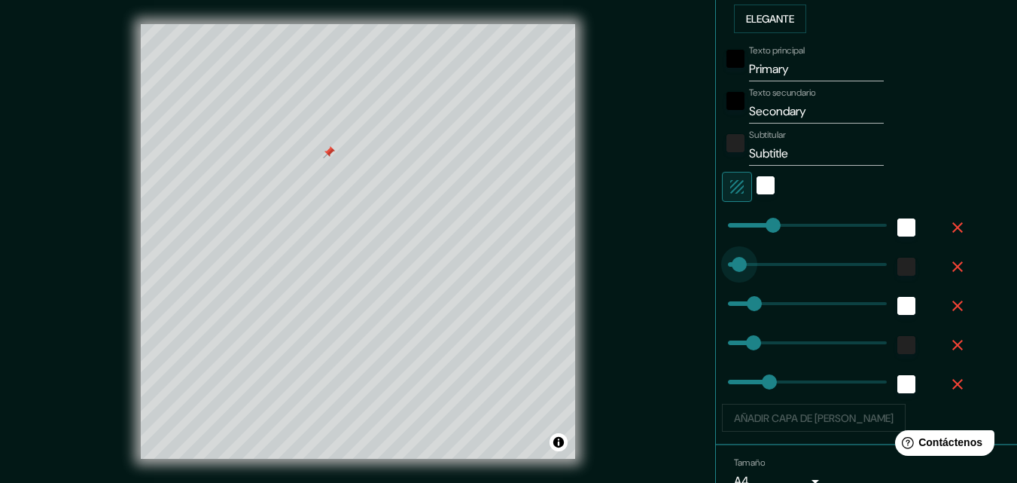
type input "129"
drag, startPoint x: 728, startPoint y: 262, endPoint x: 756, endPoint y: 263, distance: 27.9
click at [748, 23] on font "Elegante" at bounding box center [770, 19] width 48 height 14
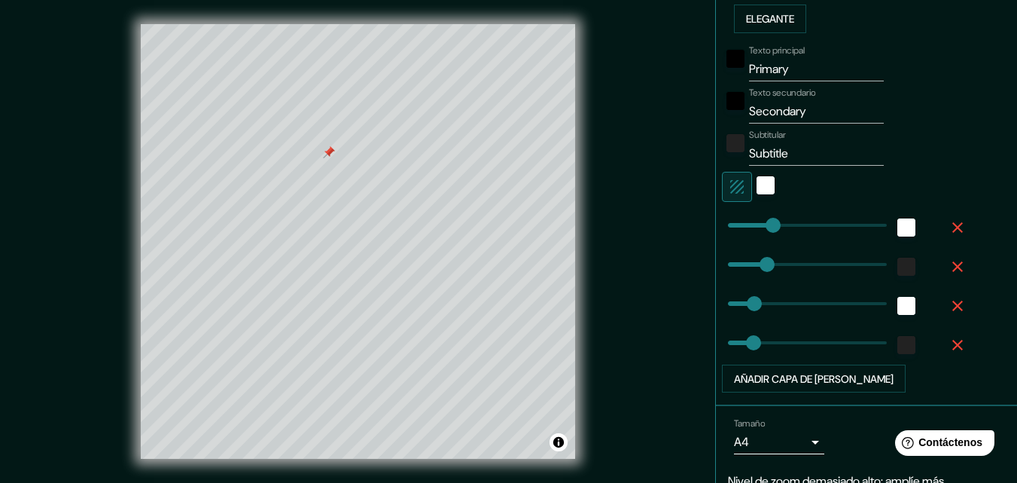
scroll to position [487, 0]
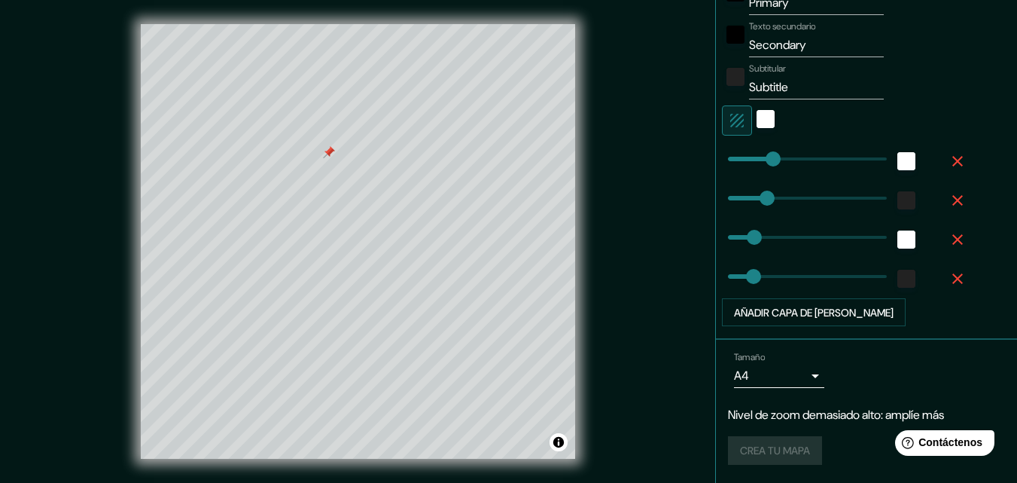
click at [804, 375] on body "Mappin Ubicación [GEOGRAPHIC_DATA], [GEOGRAPHIC_DATA] [GEOGRAPHIC_DATA] [GEOGRA…" at bounding box center [508, 241] width 1017 height 483
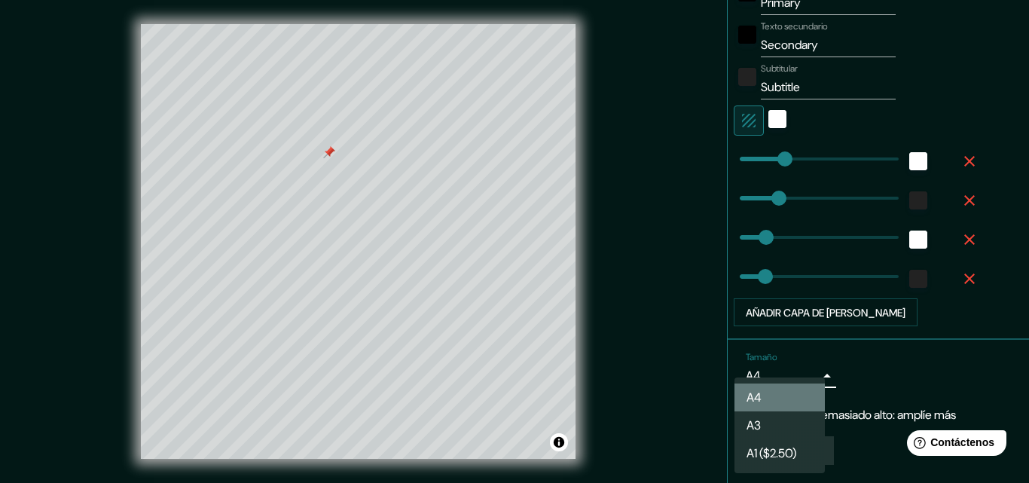
click at [782, 400] on li "A4" at bounding box center [779, 397] width 90 height 28
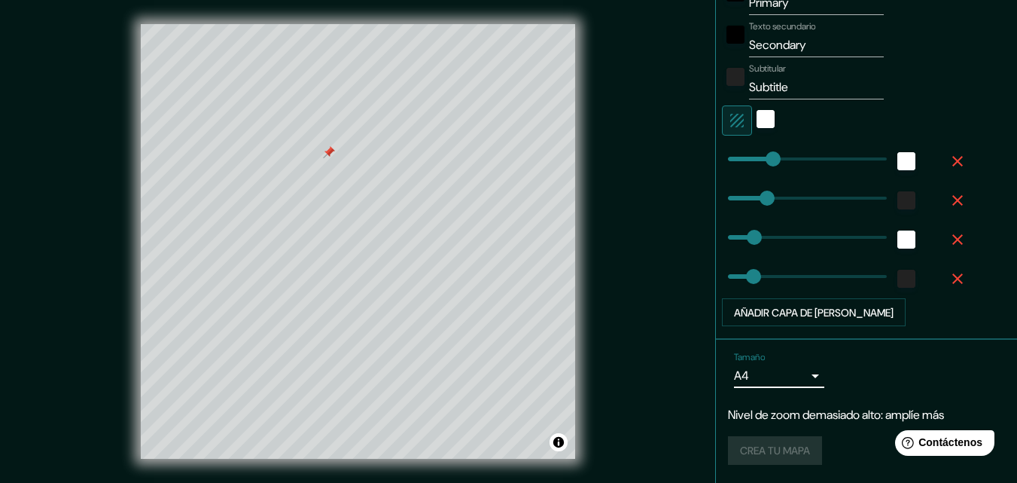
click at [779, 453] on div "Crea tu mapa" at bounding box center [866, 450] width 277 height 29
click at [911, 414] on font "Nivel de zoom demasiado alto: amplíe más" at bounding box center [836, 415] width 216 height 16
click at [791, 459] on div "Crea tu mapa" at bounding box center [866, 450] width 277 height 29
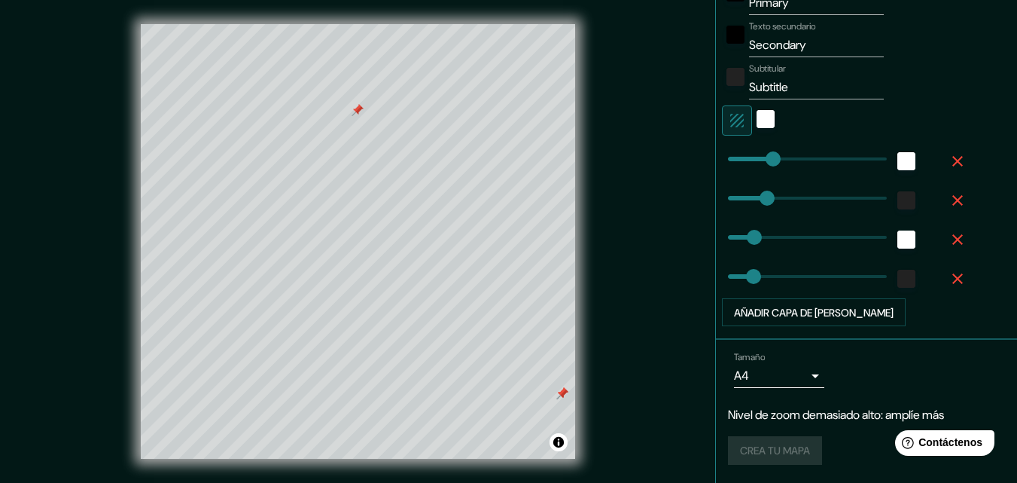
click at [803, 377] on body "Mappin Ubicación [GEOGRAPHIC_DATA], [GEOGRAPHIC_DATA] [GEOGRAPHIC_DATA] [GEOGRA…" at bounding box center [508, 241] width 1017 height 483
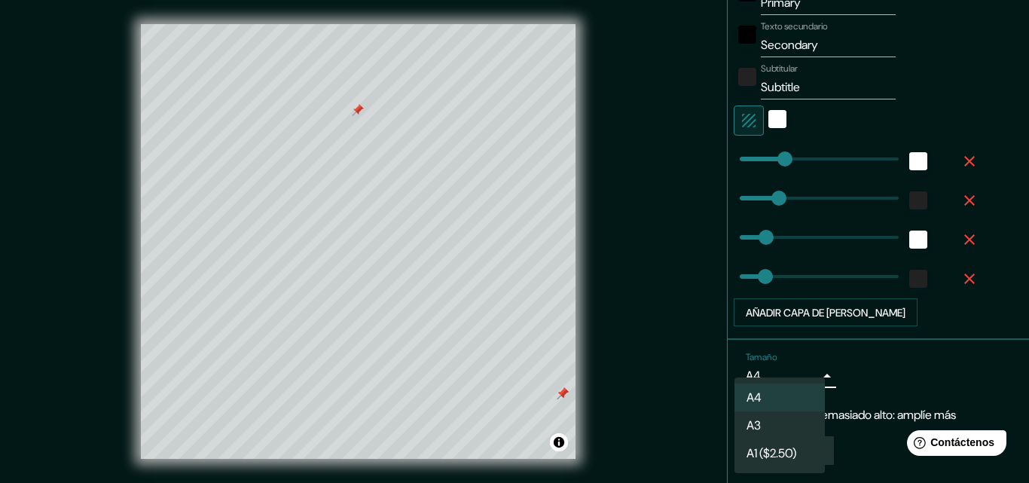
click at [773, 402] on li "A4" at bounding box center [779, 397] width 90 height 28
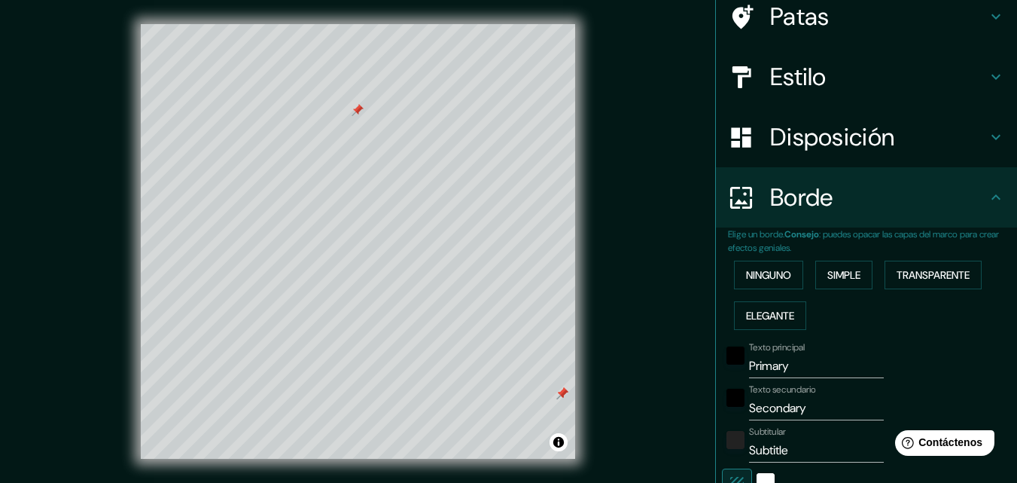
scroll to position [120, 0]
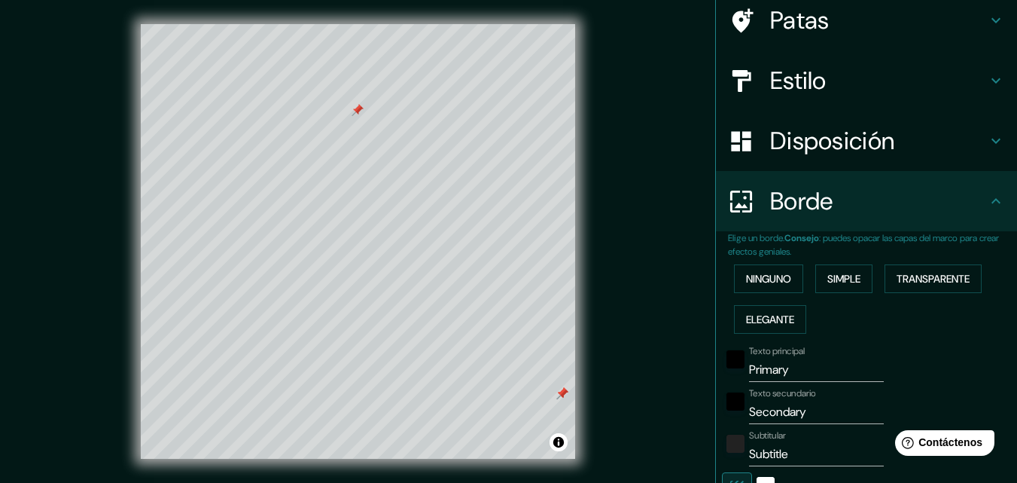
click at [987, 78] on icon at bounding box center [996, 81] width 18 height 18
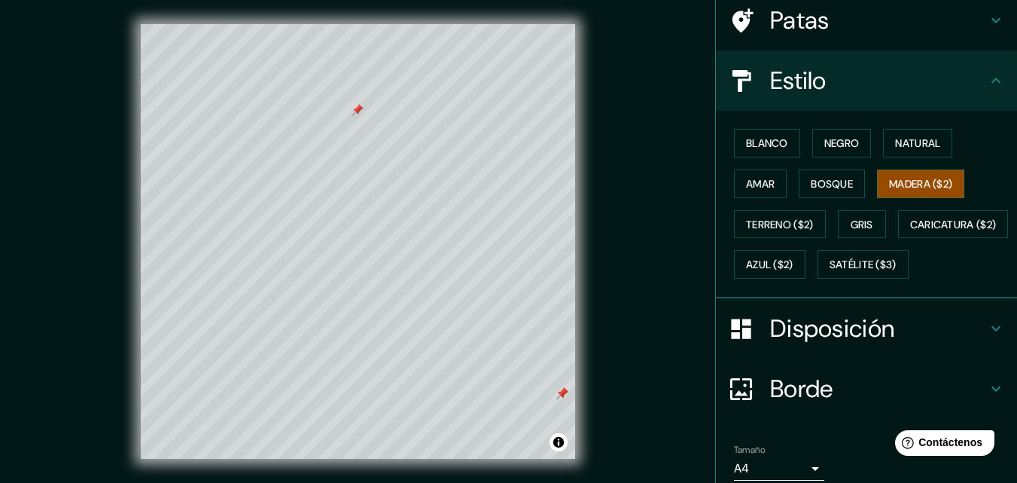
click at [847, 344] on font "Disposición" at bounding box center [832, 329] width 124 height 32
type input "163"
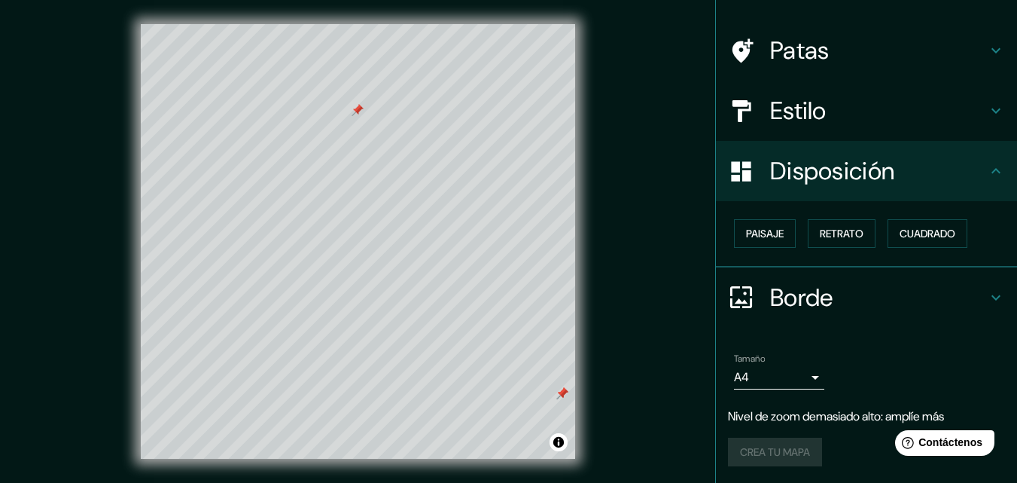
scroll to position [90, 0]
click at [845, 238] on font "Retrato" at bounding box center [842, 233] width 44 height 14
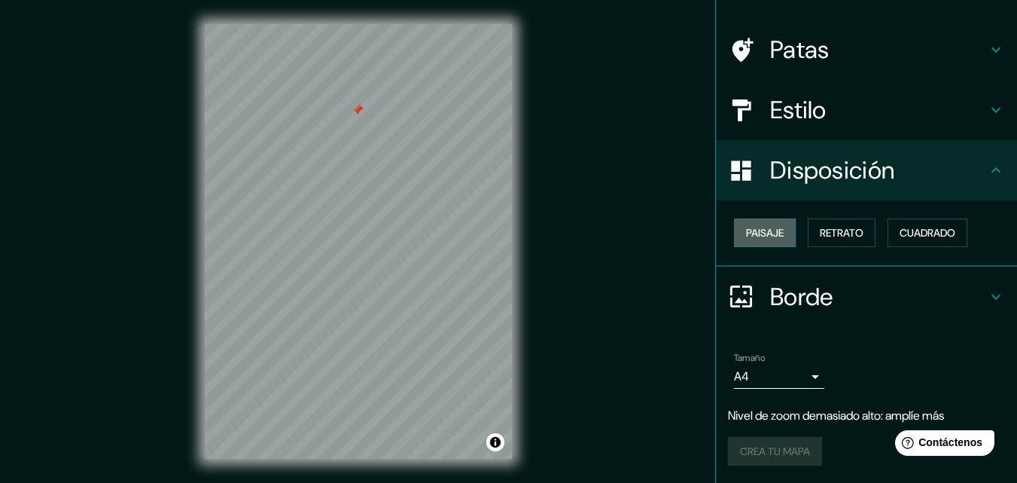
click at [766, 234] on font "Paisaje" at bounding box center [765, 233] width 38 height 14
